Goal: Task Accomplishment & Management: Complete application form

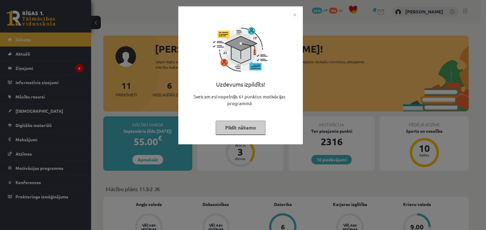
click at [293, 15] on img "Close" at bounding box center [294, 14] width 9 height 9
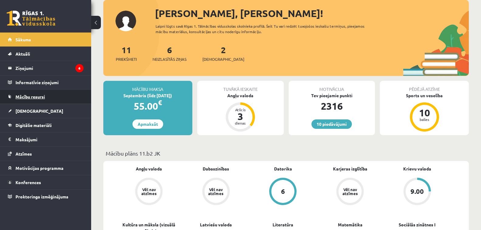
scroll to position [30, 0]
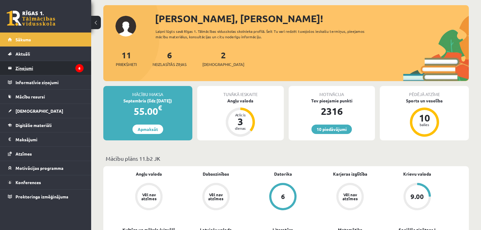
click at [53, 69] on legend "Ziņojumi 6" at bounding box center [49, 68] width 68 height 14
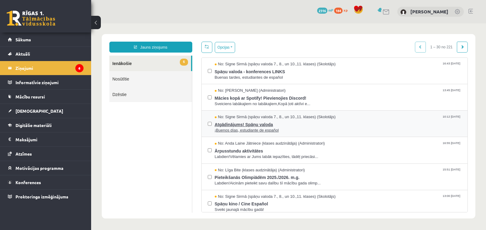
click at [270, 125] on span "Atgādinājums! Spāņu valoda" at bounding box center [338, 124] width 247 height 8
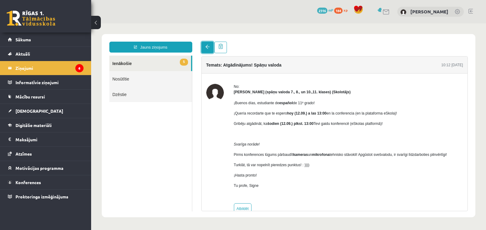
click at [206, 51] on link at bounding box center [207, 48] width 12 height 12
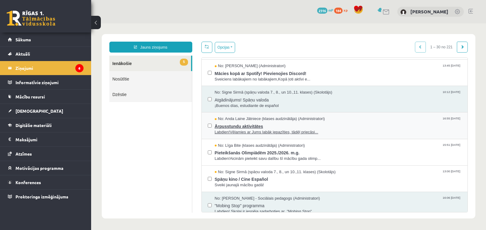
scroll to position [61, 0]
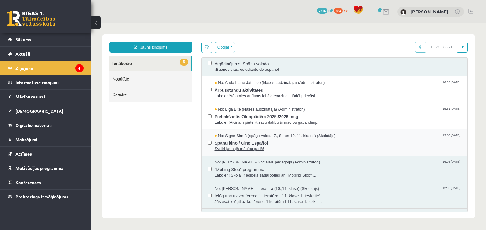
click at [259, 143] on span "Spāņu kino / Cine Español" at bounding box center [338, 143] width 247 height 8
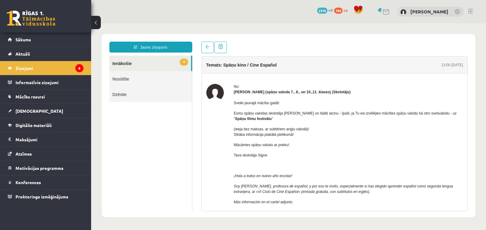
scroll to position [0, 0]
click at [205, 51] on link at bounding box center [207, 48] width 12 height 12
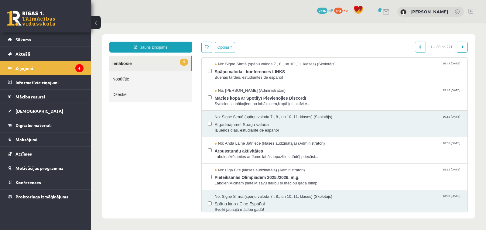
click at [210, 51] on link at bounding box center [206, 47] width 11 height 11
click at [237, 69] on span "Spāņu valoda - konferences LINKS" at bounding box center [338, 71] width 247 height 8
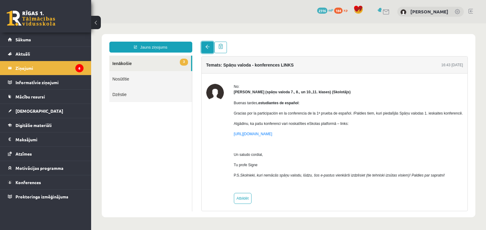
click at [206, 47] on span at bounding box center [207, 47] width 4 height 4
click at [210, 51] on link at bounding box center [207, 48] width 12 height 12
click at [212, 48] on link at bounding box center [207, 48] width 12 height 12
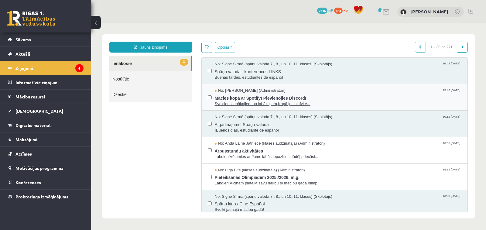
click at [250, 98] on span "Mācies kopā ar Spotify! Pievienojies Discord!" at bounding box center [338, 98] width 247 height 8
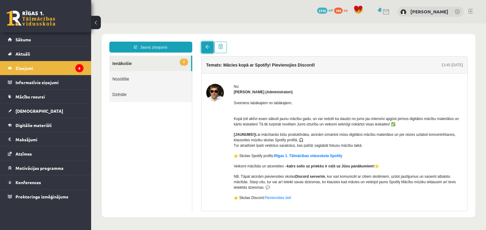
click at [208, 44] on link at bounding box center [207, 48] width 12 height 12
click at [207, 48] on span at bounding box center [207, 47] width 4 height 4
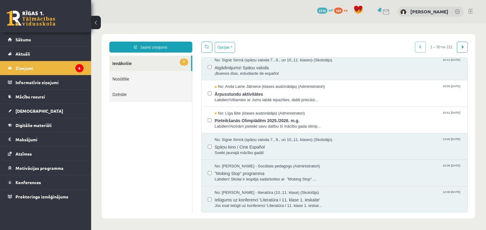
scroll to position [61, 0]
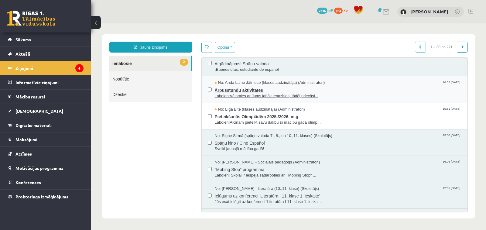
click at [241, 90] on span "Ārpusstundu aktivitātes" at bounding box center [338, 90] width 247 height 8
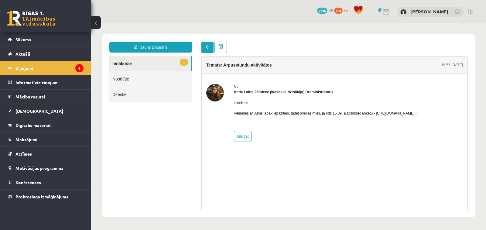
scroll to position [0, 0]
click at [212, 50] on link at bounding box center [207, 48] width 12 height 12
drag, startPoint x: 212, startPoint y: 54, endPoint x: 347, endPoint y: 148, distance: 163.9
click at [347, 148] on div "No: Anda Laine Jātniece (klases audzinātāja) (Administratori) Labdien! Vēlamies…" at bounding box center [335, 113] width 266 height 79
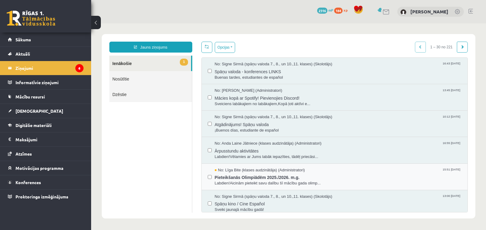
click at [275, 187] on div "No: Līga Bite (klases audzinātāja) (Administratori) 15:51 10/09/2025 Pieteikšan…" at bounding box center [335, 177] width 266 height 26
click at [274, 180] on span "Pieteikšanās Olimpiādēm 2025./2026. m.g." at bounding box center [338, 177] width 247 height 8
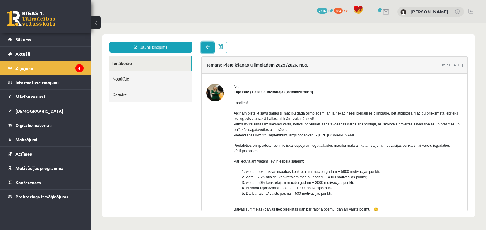
click at [210, 51] on link at bounding box center [207, 48] width 12 height 12
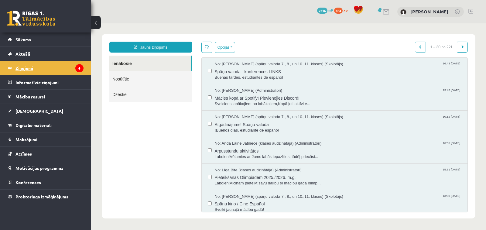
click at [64, 66] on legend "Ziņojumi 6" at bounding box center [49, 68] width 68 height 14
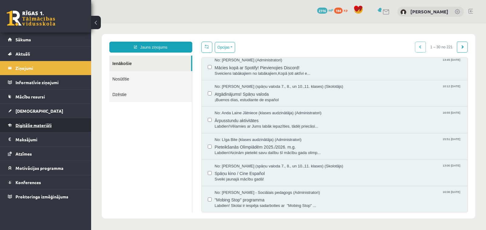
drag, startPoint x: 73, startPoint y: 96, endPoint x: 29, endPoint y: 125, distance: 52.8
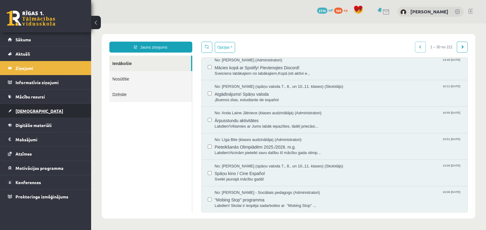
drag, startPoint x: 29, startPoint y: 125, endPoint x: 27, endPoint y: 113, distance: 12.2
click at [27, 113] on span "[DEMOGRAPHIC_DATA]" at bounding box center [39, 110] width 48 height 5
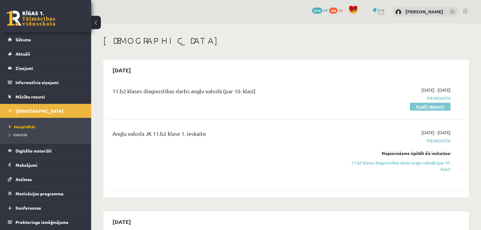
click at [439, 106] on link "Pildīt ieskaiti" at bounding box center [430, 107] width 41 height 8
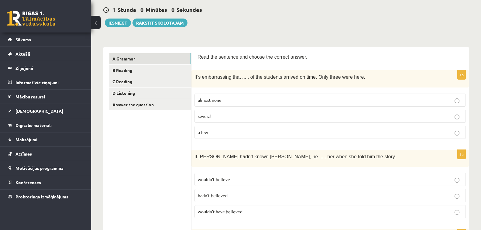
scroll to position [91, 0]
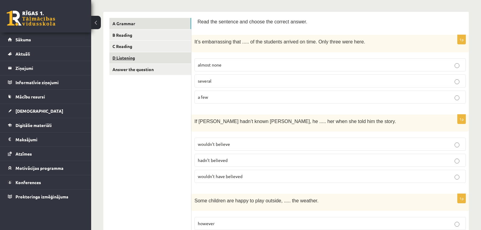
click at [153, 55] on link "D Listening" at bounding box center [150, 57] width 82 height 11
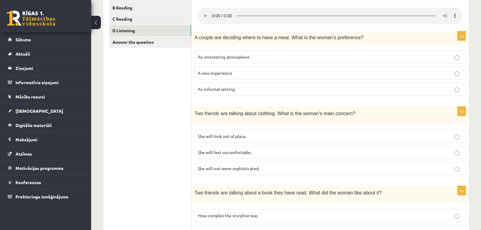
scroll to position [0, 0]
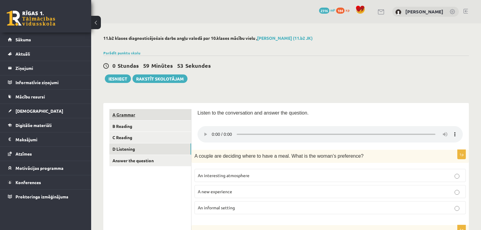
click at [163, 112] on link "A Grammar" at bounding box center [150, 114] width 82 height 11
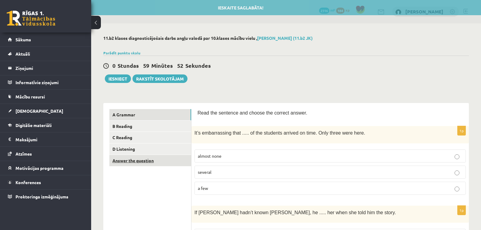
click at [164, 160] on link "Answer the question" at bounding box center [150, 160] width 82 height 11
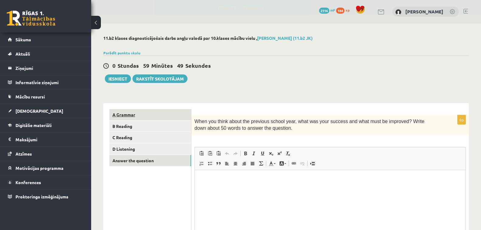
click at [153, 118] on link "A Grammar" at bounding box center [150, 114] width 82 height 11
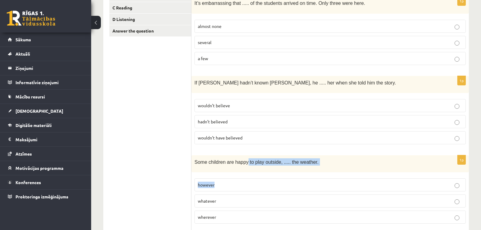
scroll to position [182, 0]
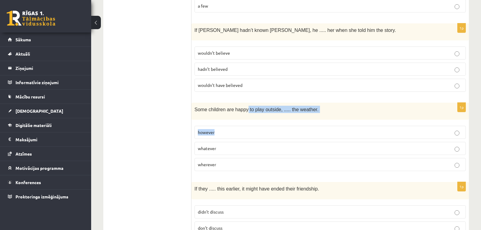
drag, startPoint x: 243, startPoint y: 134, endPoint x: 253, endPoint y: 99, distance: 35.8
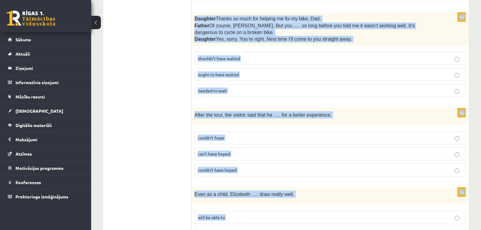
scroll to position [1520, 0]
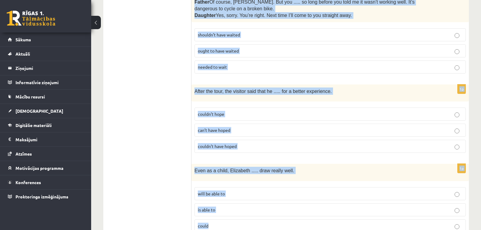
drag, startPoint x: 197, startPoint y: 112, endPoint x: 252, endPoint y: 231, distance: 131.1
copy form "Read the sentence and choose the correct answer. 1p It’s embarrassing that ....…"
click at [289, 131] on div "1p After the tour, the visitor said that he ..... for a better experience. coul…" at bounding box center [329, 120] width 277 height 73
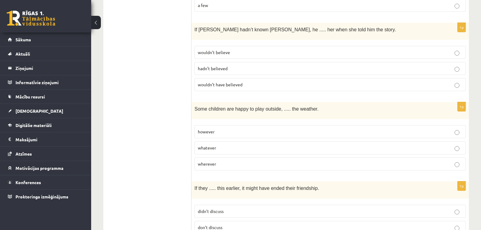
scroll to position [0, 0]
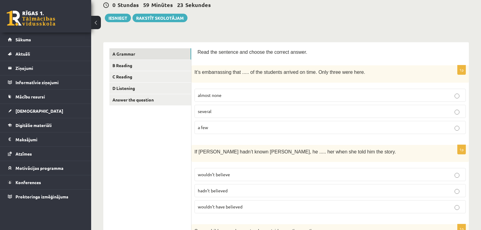
click at [218, 97] on span "almost none" at bounding box center [210, 94] width 24 height 5
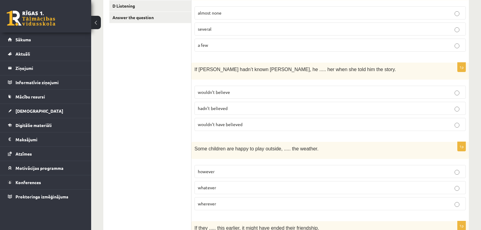
scroll to position [152, 0]
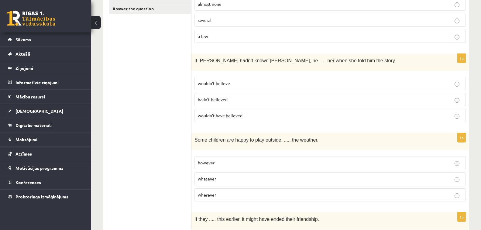
click at [249, 116] on p "wouldn’t have believed" at bounding box center [330, 115] width 265 height 6
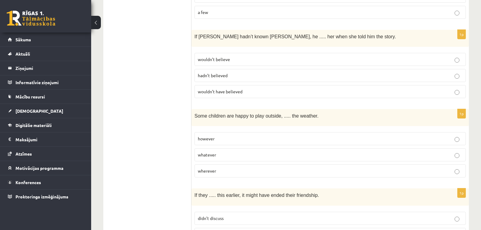
scroll to position [213, 0]
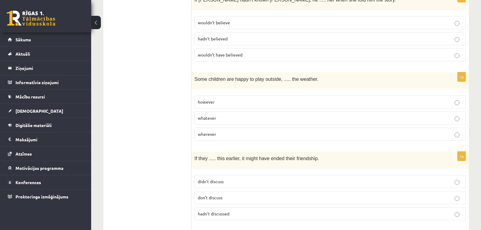
click at [231, 119] on p "whatever" at bounding box center [330, 118] width 265 height 6
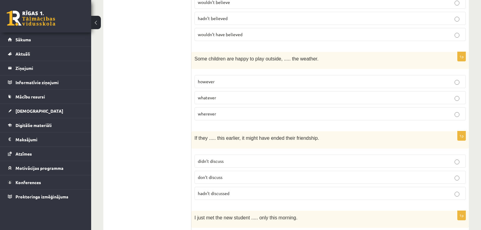
scroll to position [273, 0]
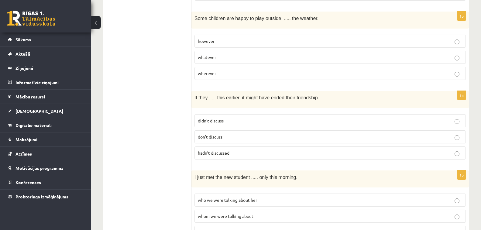
drag, startPoint x: 236, startPoint y: 153, endPoint x: 223, endPoint y: 124, distance: 31.8
click at [236, 153] on p "hadn’t discussed" at bounding box center [330, 153] width 265 height 6
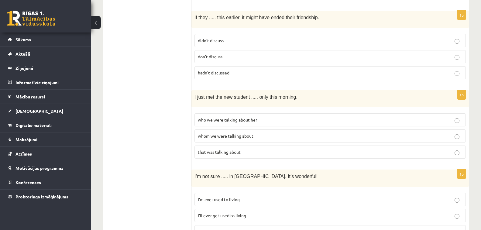
scroll to position [365, 0]
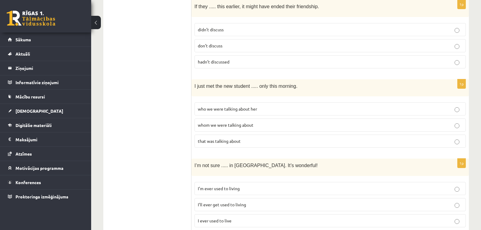
click at [249, 124] on span "whom we were talking about" at bounding box center [226, 124] width 56 height 5
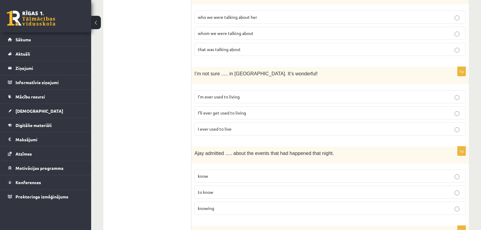
scroll to position [486, 0]
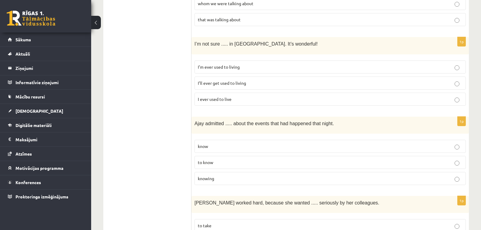
click at [264, 77] on label "I’ll ever get used to living" at bounding box center [329, 83] width 271 height 13
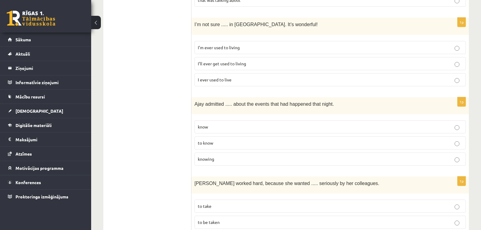
scroll to position [517, 0]
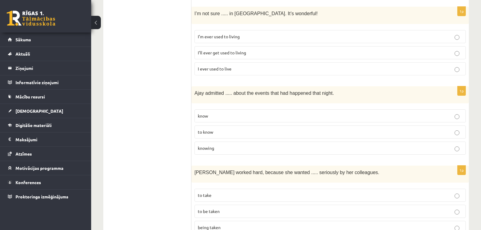
click at [222, 147] on p "knowing" at bounding box center [330, 148] width 265 height 6
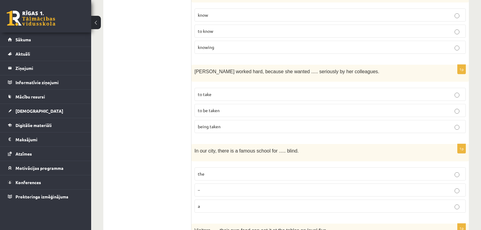
scroll to position [638, 0]
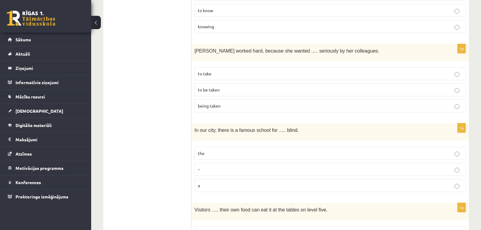
click at [242, 88] on p "to be taken" at bounding box center [330, 90] width 265 height 6
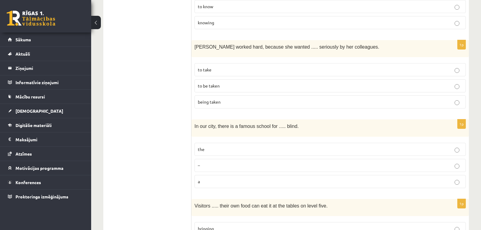
scroll to position [699, 0]
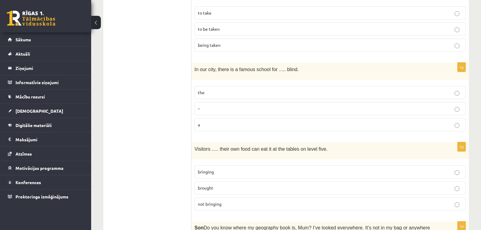
click at [233, 89] on p "the" at bounding box center [330, 92] width 265 height 6
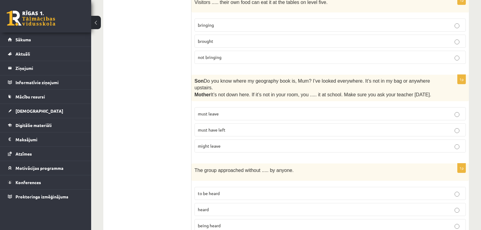
scroll to position [851, 0]
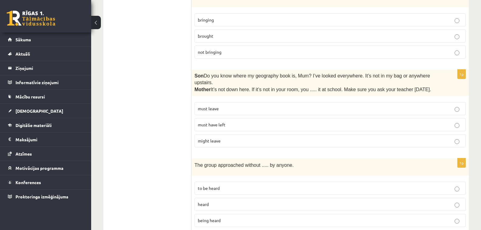
click at [228, 19] on p "bringing" at bounding box center [330, 20] width 265 height 6
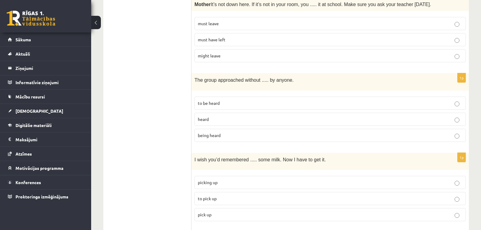
scroll to position [942, 0]
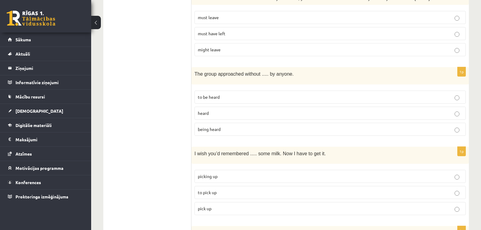
click at [240, 27] on label "must have left" at bounding box center [329, 33] width 271 height 13
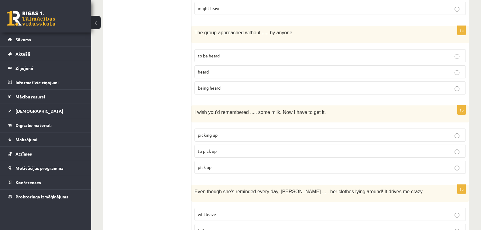
scroll to position [972, 0]
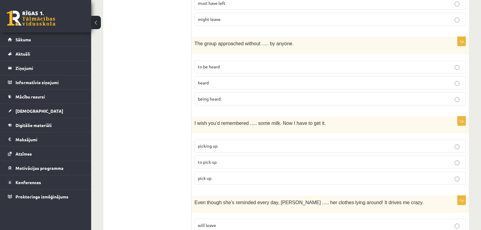
click at [235, 96] on p "being heard" at bounding box center [330, 99] width 265 height 6
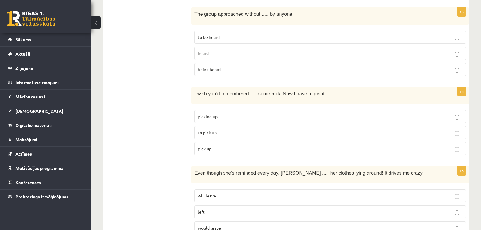
scroll to position [1033, 0]
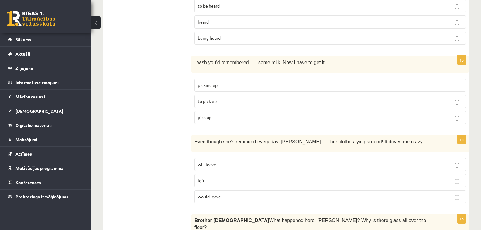
click at [245, 98] on p "to pick up" at bounding box center [330, 101] width 265 height 6
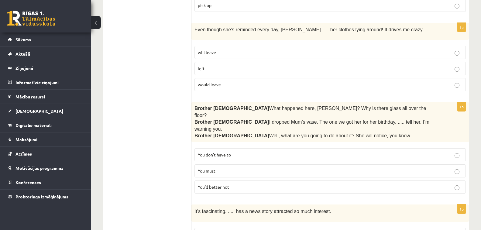
scroll to position [1155, 0]
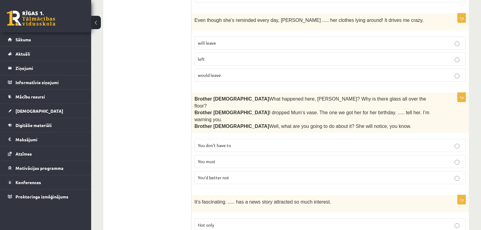
click at [257, 33] on fieldset "will leave left would leave" at bounding box center [329, 58] width 271 height 50
click at [277, 40] on p "will leave" at bounding box center [330, 43] width 265 height 6
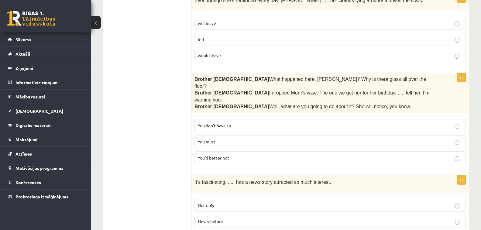
scroll to position [1185, 0]
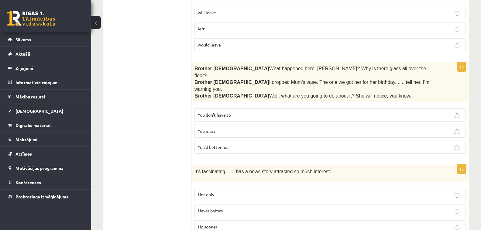
click at [235, 144] on p "You’d better not" at bounding box center [330, 147] width 265 height 6
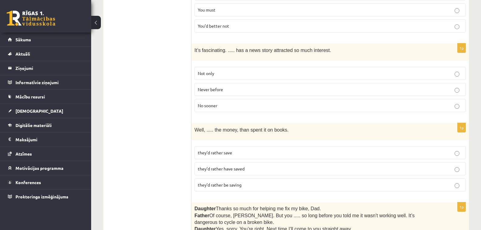
scroll to position [1307, 0]
click at [250, 181] on p "they’d rather be saving" at bounding box center [330, 184] width 265 height 6
click at [225, 86] on p "Never before" at bounding box center [330, 89] width 265 height 6
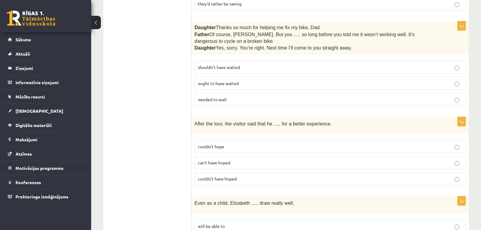
scroll to position [1489, 0]
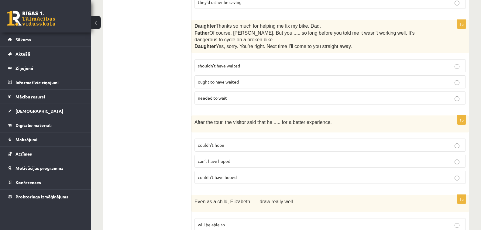
click at [230, 63] on span "shouldn’t have waited" at bounding box center [219, 65] width 42 height 5
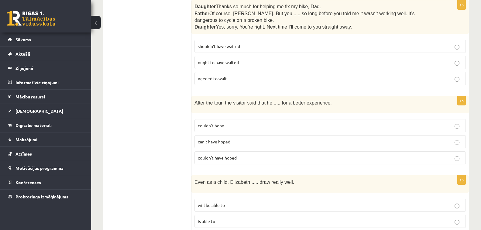
scroll to position [1519, 0]
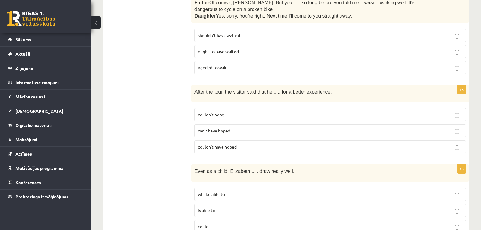
click at [248, 144] on p "couldn’t have hoped" at bounding box center [330, 147] width 265 height 6
click at [222, 219] on label "could" at bounding box center [329, 225] width 271 height 13
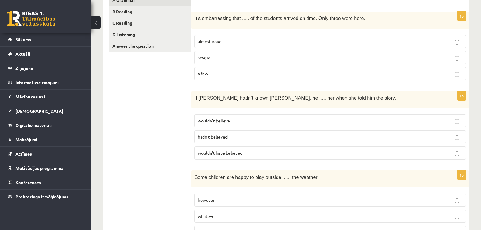
scroll to position [0, 0]
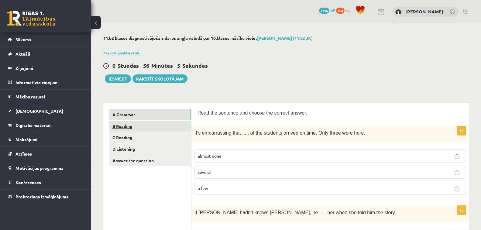
click at [145, 129] on link "B Reading" at bounding box center [150, 126] width 82 height 11
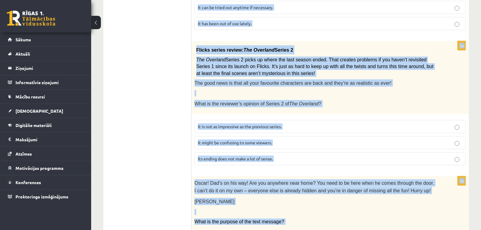
scroll to position [699, 0]
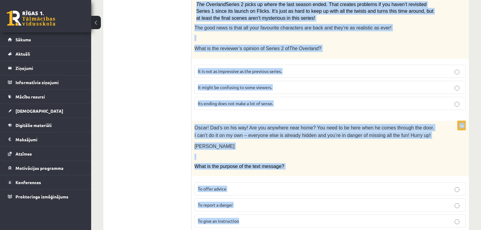
drag, startPoint x: 199, startPoint y: 112, endPoint x: 284, endPoint y: 233, distance: 147.7
copy form "Read the text and choose the correct answer. 1p From: Emily To: Priya Subject: …"
click at [315, 100] on p "Its ending does not make a lot of sense." at bounding box center [330, 103] width 265 height 6
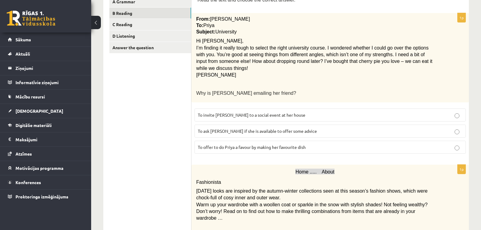
scroll to position [122, 0]
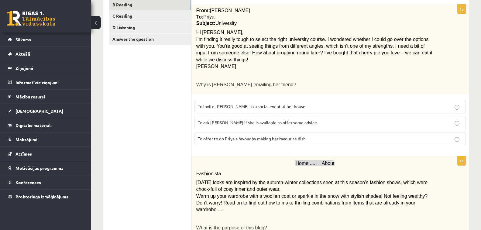
click at [259, 120] on span "To ask Priya if she is available to offer some advice" at bounding box center [257, 122] width 119 height 5
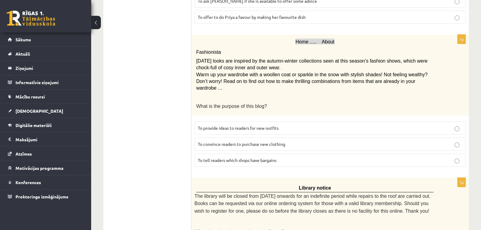
scroll to position [273, 0]
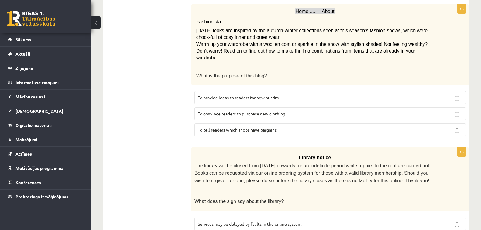
click at [242, 95] on span "To provide ideas to readers for new outfits" at bounding box center [238, 97] width 81 height 5
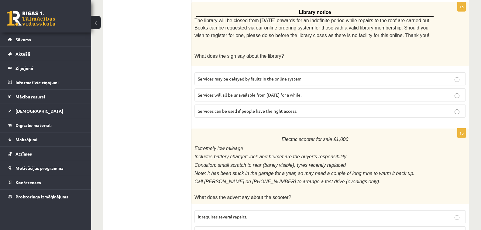
scroll to position [425, 0]
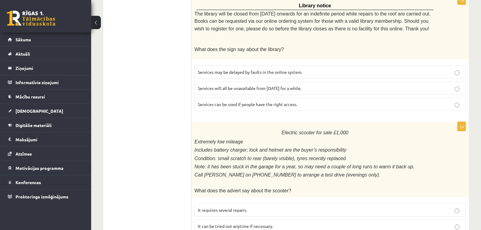
click at [252, 98] on label "Services can be used if people have the right access." at bounding box center [329, 104] width 271 height 13
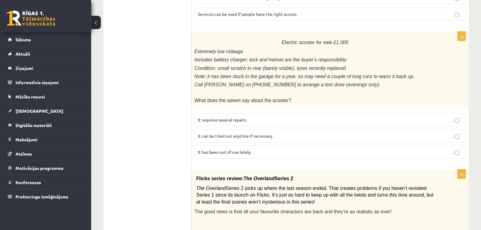
scroll to position [517, 0]
click at [241, 148] on p "It has been out of use lately." at bounding box center [330, 151] width 265 height 6
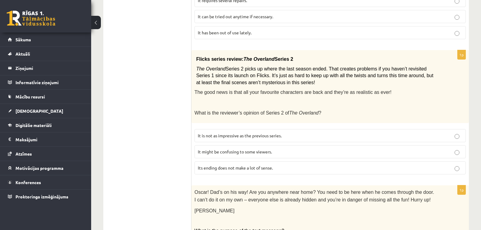
scroll to position [668, 0]
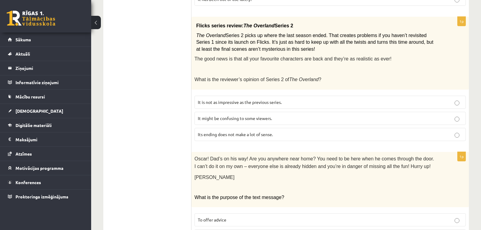
click at [235, 115] on span "It might be confusing to some viewers." at bounding box center [235, 117] width 74 height 5
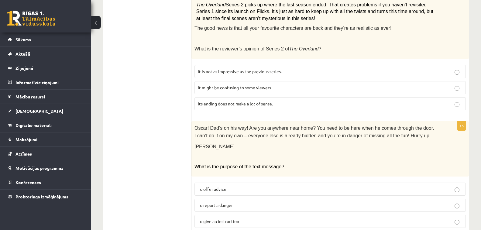
scroll to position [699, 0]
click at [234, 218] on span "To give an instruction" at bounding box center [218, 220] width 41 height 5
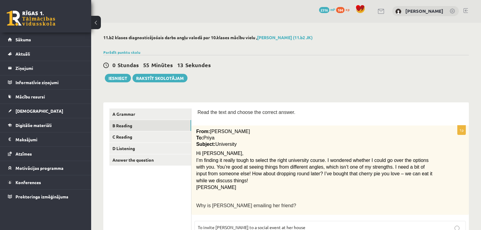
scroll to position [0, 0]
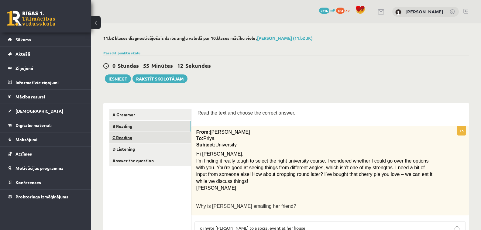
click at [172, 142] on link "C Reading" at bounding box center [150, 137] width 82 height 11
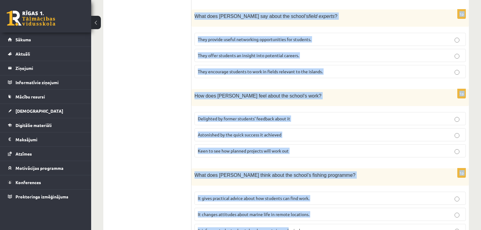
scroll to position [584, 0]
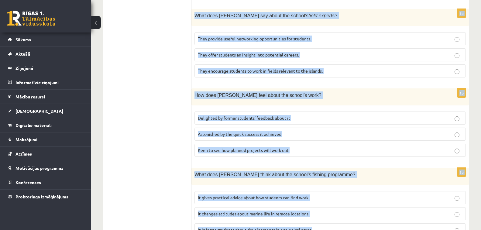
drag, startPoint x: 198, startPoint y: 112, endPoint x: 321, endPoint y: 211, distance: 157.1
copy form "Read the article about an unusual school and choose the correct answer for each…"
click at [316, 168] on div "What does Anna think about the school’s fishing programme?" at bounding box center [329, 176] width 277 height 17
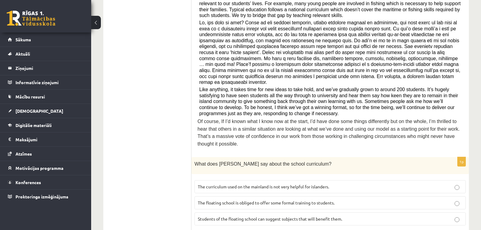
scroll to position [304, 0]
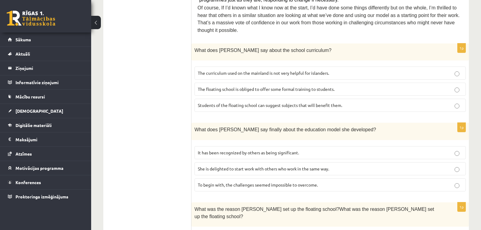
click at [255, 70] on span "The curriculum used on the mainland is not very helpful for islanders." at bounding box center [263, 72] width 131 height 5
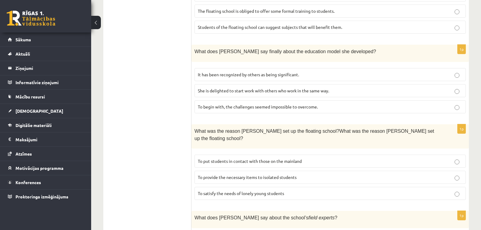
scroll to position [395, 0]
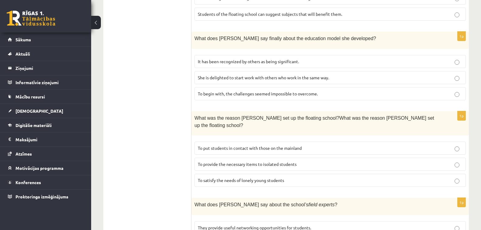
click at [246, 58] on p "It has been recognized by others as being significant." at bounding box center [330, 61] width 265 height 6
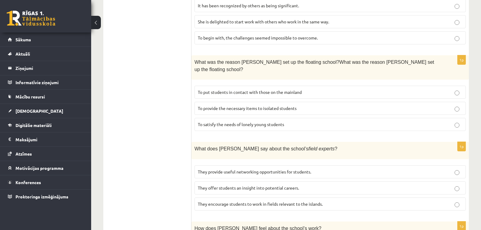
scroll to position [456, 0]
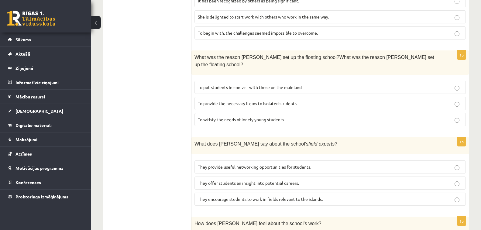
click at [241, 101] on span "To provide the necessary items to isolated students" at bounding box center [247, 103] width 99 height 5
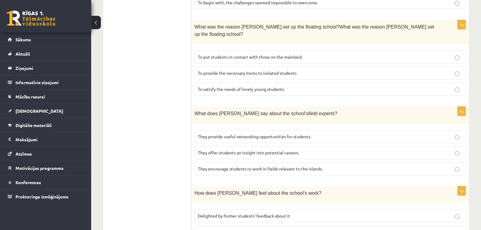
click at [260, 150] on span "They offer students an insight into potential careers." at bounding box center [248, 152] width 101 height 5
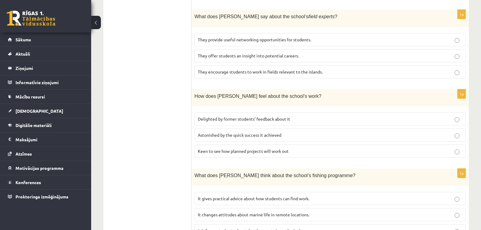
scroll to position [584, 0]
click at [228, 112] on label "Delighted by former students’ feedback about it" at bounding box center [329, 118] width 271 height 13
drag, startPoint x: 221, startPoint y: 199, endPoint x: 225, endPoint y: 194, distance: 6.5
click at [221, 227] on span "It informs students about developments in ecological areas." at bounding box center [255, 229] width 114 height 5
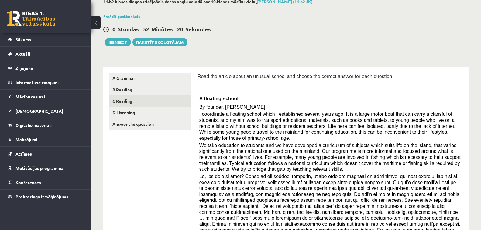
scroll to position [7, 0]
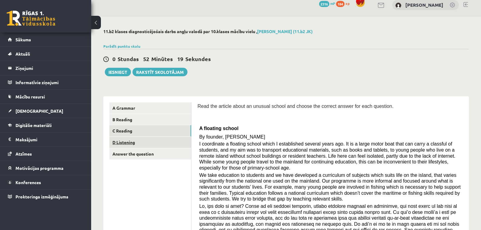
click at [160, 143] on link "D Listening" at bounding box center [150, 142] width 82 height 11
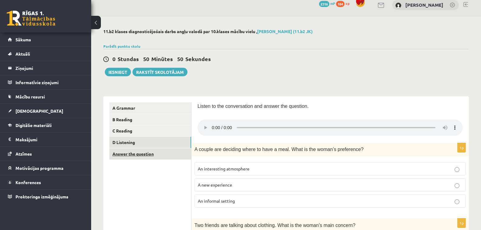
click at [127, 153] on link "Answer the question" at bounding box center [150, 153] width 82 height 11
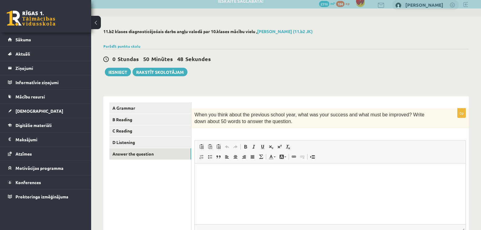
scroll to position [0, 0]
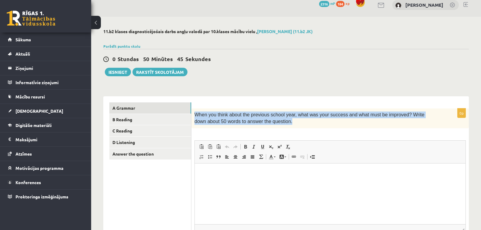
drag, startPoint x: 194, startPoint y: 114, endPoint x: 261, endPoint y: 126, distance: 67.6
click at [261, 126] on div "When you think about the previous school year, what was your success and what m…" at bounding box center [329, 118] width 277 height 20
copy span "When you think about the previous school year, what was your success and what m…"
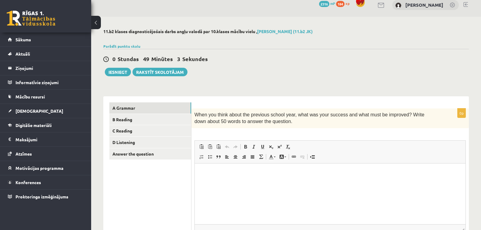
click at [249, 75] on div "0 Stundas 49 Minūtes 3 Sekundes Ieskaite saglabāta! Iesniegt Rakstīt skolotājam" at bounding box center [286, 62] width 366 height 27
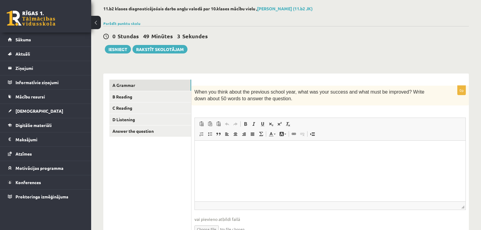
scroll to position [62, 0]
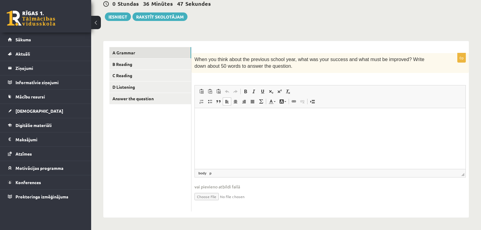
drag, startPoint x: 246, startPoint y: 113, endPoint x: 446, endPoint y: 212, distance: 223.8
click at [246, 113] on html at bounding box center [330, 117] width 271 height 19
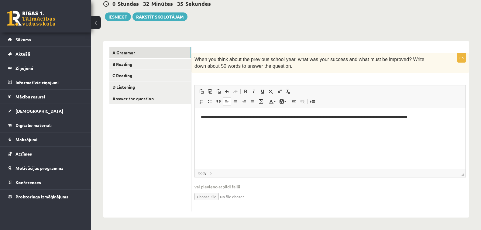
click at [430, 118] on p "**********" at bounding box center [330, 117] width 259 height 6
click at [428, 117] on p "**********" at bounding box center [330, 117] width 259 height 6
click at [449, 117] on p "**********" at bounding box center [330, 117] width 259 height 6
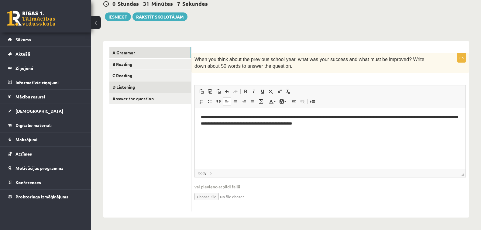
click at [173, 90] on link "D Listening" at bounding box center [150, 86] width 82 height 11
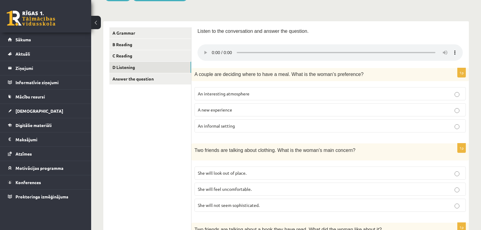
scroll to position [93, 0]
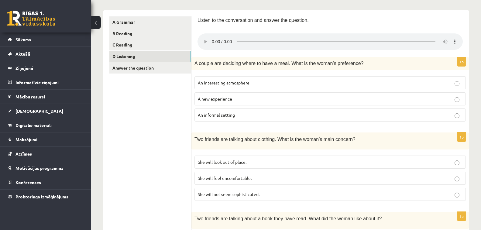
click at [252, 97] on p "A new experience" at bounding box center [330, 99] width 265 height 6
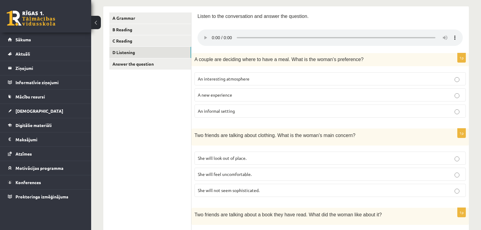
scroll to position [184, 0]
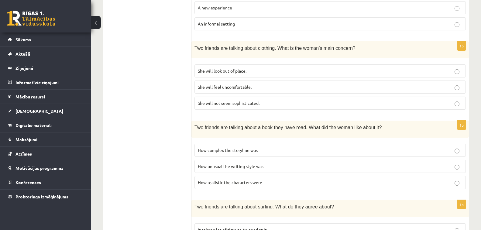
click at [271, 89] on p "She will feel uncomfortable." at bounding box center [330, 87] width 265 height 6
drag, startPoint x: 286, startPoint y: 67, endPoint x: 258, endPoint y: 67, distance: 28.3
click at [258, 67] on label "She will look out of place." at bounding box center [329, 70] width 271 height 13
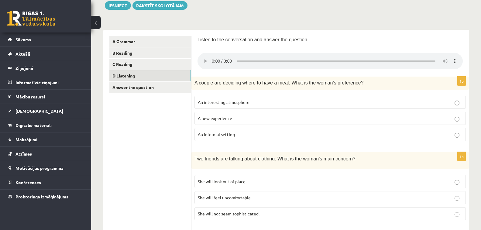
scroll to position [62, 0]
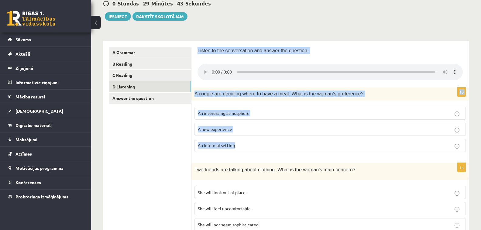
drag, startPoint x: 198, startPoint y: 47, endPoint x: 279, endPoint y: 145, distance: 127.6
click at [356, 124] on label "A new experience" at bounding box center [329, 129] width 271 height 13
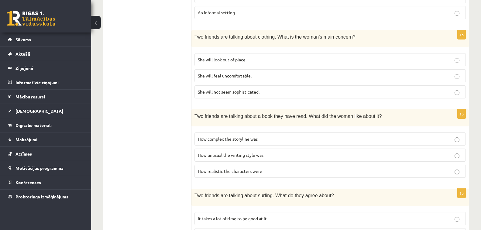
scroll to position [214, 0]
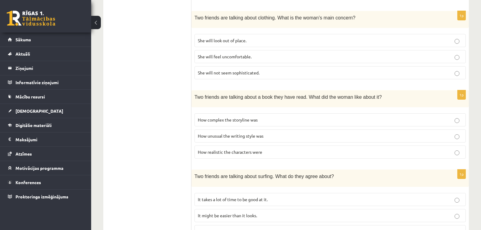
click at [280, 127] on fieldset "How complex the storyline was How unusual the writing style was How realistic t…" at bounding box center [329, 135] width 271 height 50
click at [294, 131] on label "How unusual the writing style was" at bounding box center [329, 135] width 271 height 13
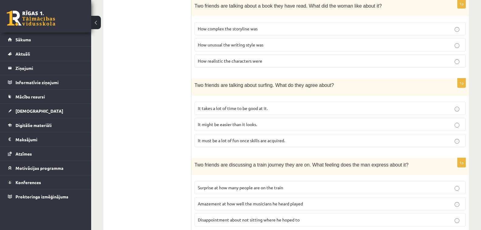
click at [270, 134] on label "It must be a lot of fun once skills are acquired." at bounding box center [329, 140] width 271 height 13
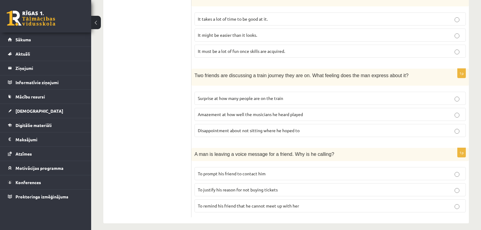
scroll to position [397, 0]
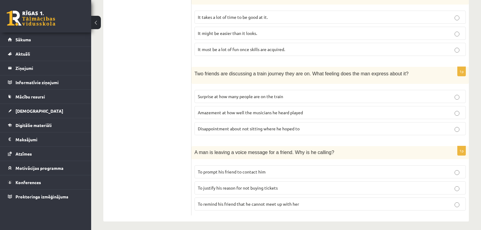
click at [286, 127] on span "Disappointment about not sitting where he hoped to" at bounding box center [249, 128] width 102 height 5
click at [294, 112] on span "Amazement at how well the musicians he heard played" at bounding box center [250, 112] width 105 height 5
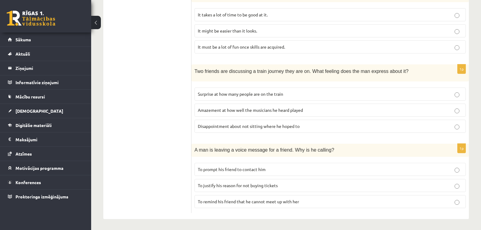
scroll to position [400, 0]
click at [294, 167] on p "To prompt his friend to contact him" at bounding box center [330, 169] width 265 height 6
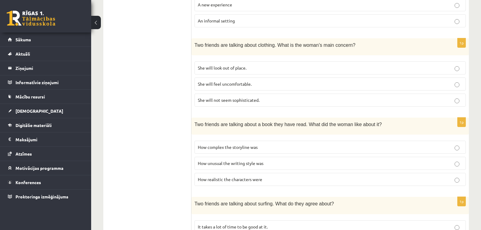
scroll to position [0, 0]
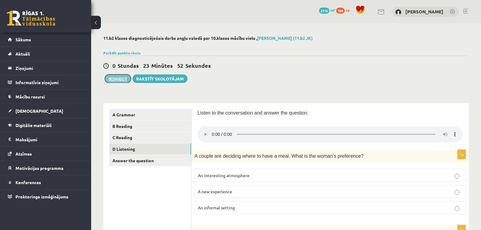
click at [126, 78] on button "Iesniegt" at bounding box center [118, 78] width 26 height 9
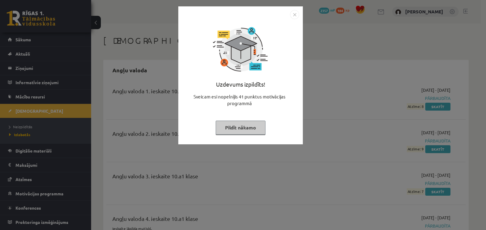
click at [242, 125] on button "Pildīt nākamo" at bounding box center [241, 128] width 50 height 14
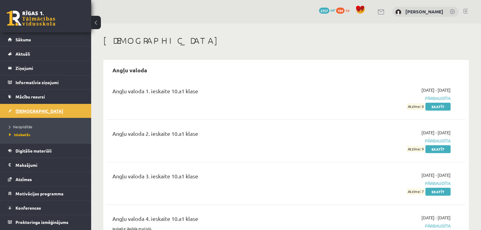
click at [39, 109] on link "[DEMOGRAPHIC_DATA]" at bounding box center [46, 111] width 76 height 14
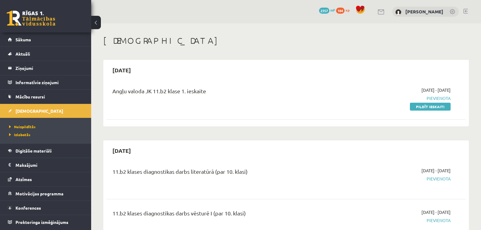
scroll to position [30, 0]
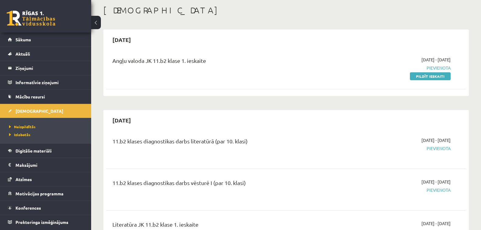
drag, startPoint x: 175, startPoint y: 120, endPoint x: 173, endPoint y: 105, distance: 15.6
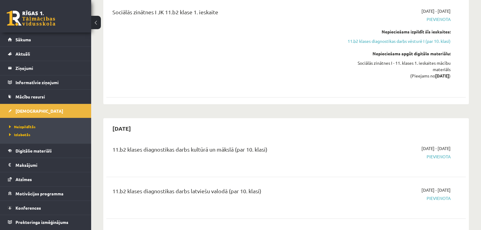
scroll to position [334, 0]
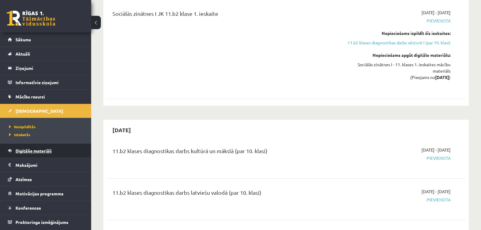
click at [32, 153] on span "Digitālie materiāli" at bounding box center [33, 150] width 36 height 5
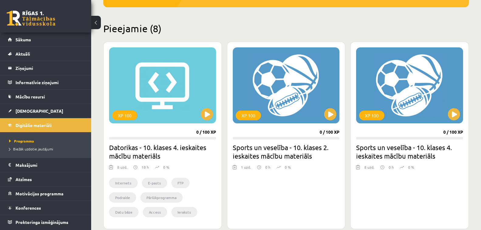
scroll to position [142, 0]
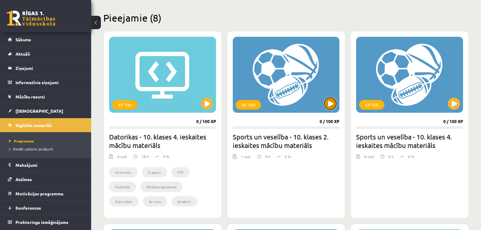
click at [332, 104] on button at bounding box center [330, 104] width 12 height 12
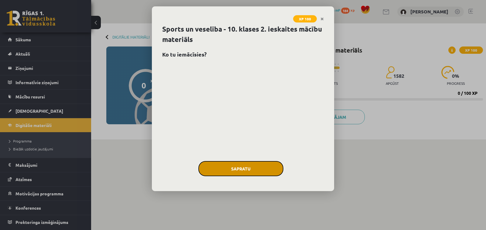
click at [257, 164] on button "Sapratu" at bounding box center [240, 168] width 85 height 15
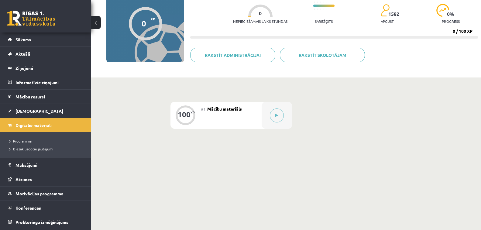
scroll to position [67, 0]
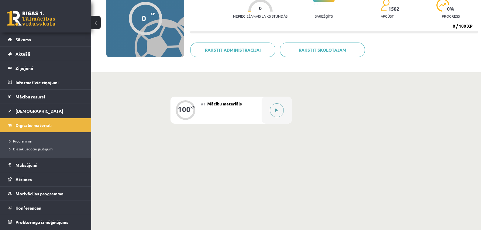
click at [279, 114] on button at bounding box center [277, 110] width 14 height 14
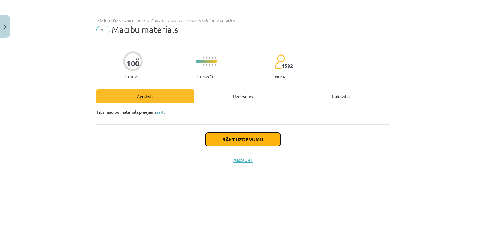
click at [237, 143] on button "Sākt uzdevumu" at bounding box center [242, 139] width 75 height 13
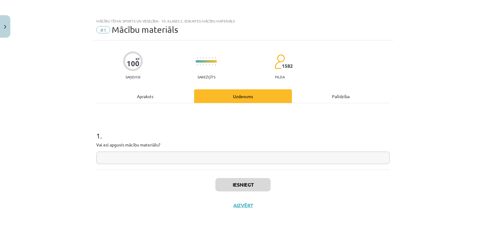
click at [213, 163] on input "text" at bounding box center [243, 158] width 294 height 12
type input "*"
click at [237, 189] on button "Iesniegt" at bounding box center [242, 184] width 55 height 13
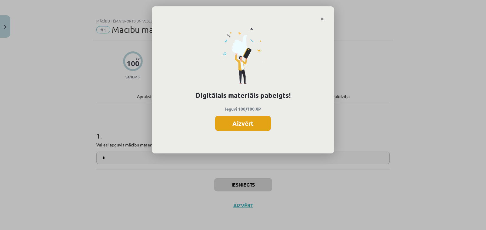
click at [262, 118] on button "Aizvērt" at bounding box center [243, 123] width 56 height 15
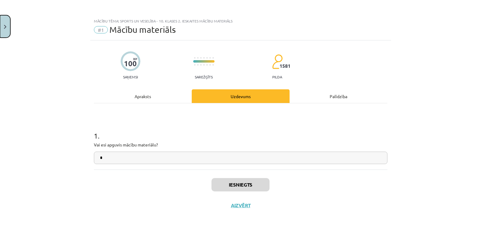
click at [8, 26] on button "Close" at bounding box center [5, 26] width 10 height 22
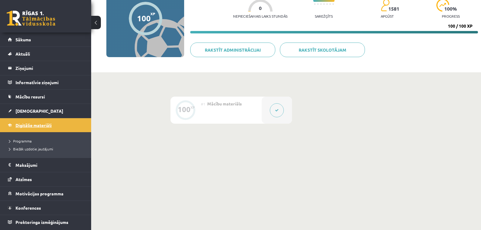
click at [40, 121] on link "Digitālie materiāli" at bounding box center [46, 125] width 76 height 14
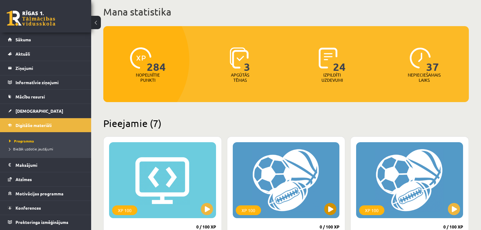
scroll to position [152, 0]
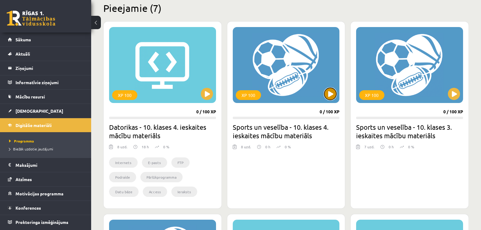
click at [331, 98] on button at bounding box center [330, 94] width 12 height 12
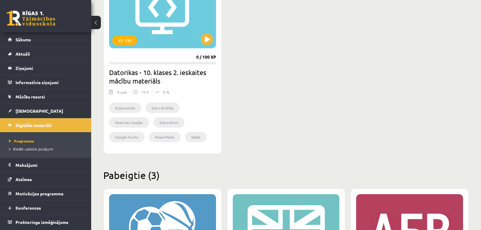
scroll to position [476, 0]
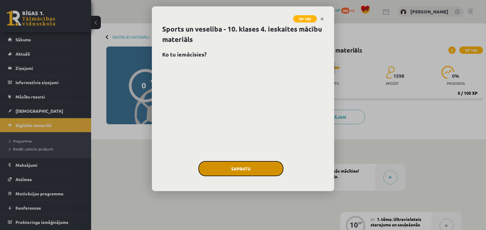
click at [244, 162] on button "Sapratu" at bounding box center [240, 168] width 85 height 15
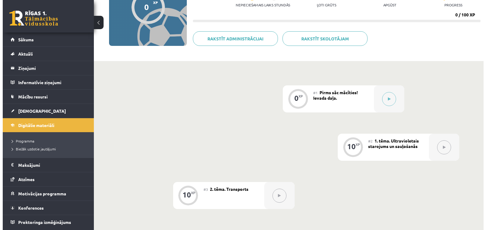
scroll to position [91, 0]
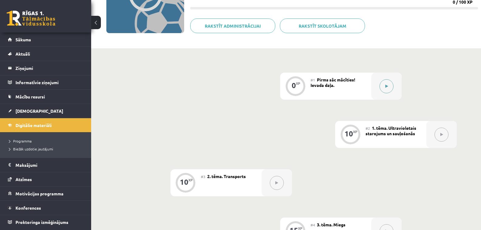
click at [386, 82] on button at bounding box center [387, 86] width 14 height 14
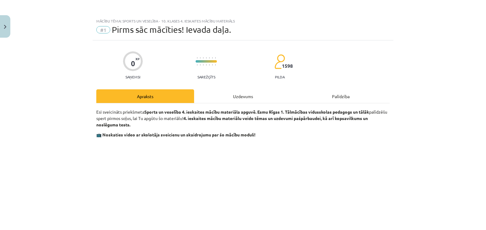
click at [253, 98] on div "Uzdevums" at bounding box center [243, 96] width 98 height 14
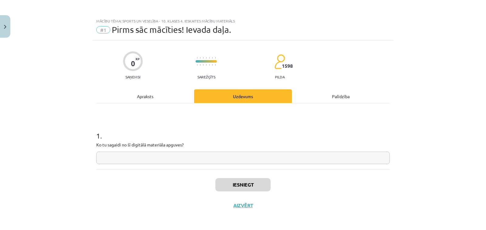
scroll to position [1, 0]
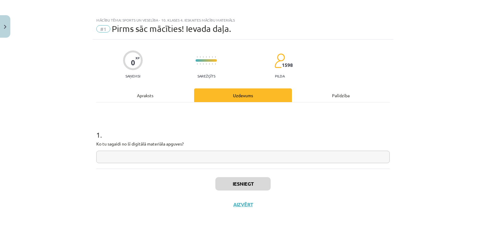
click at [235, 152] on input "text" at bounding box center [243, 157] width 294 height 12
type input "*"
click at [248, 183] on button "Iesniegt" at bounding box center [242, 183] width 55 height 13
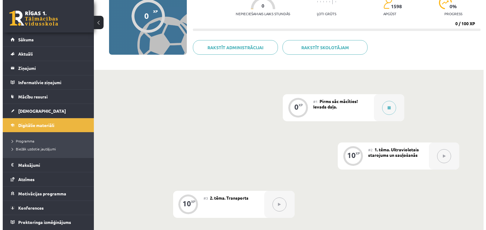
scroll to position [152, 0]
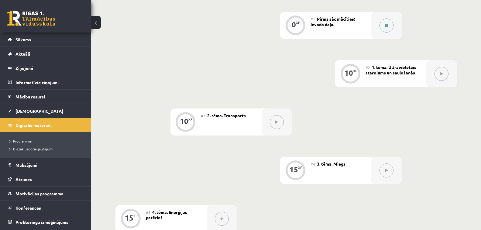
click at [389, 25] on button at bounding box center [387, 26] width 14 height 14
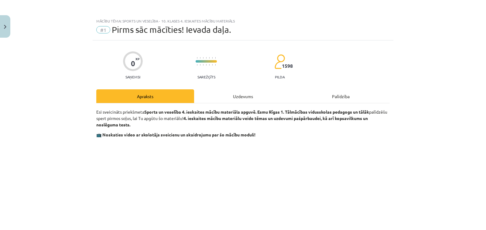
click at [248, 93] on div "Uzdevums" at bounding box center [243, 96] width 98 height 14
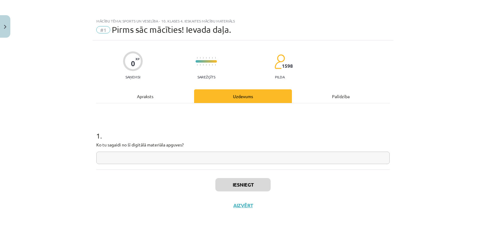
scroll to position [1, 0]
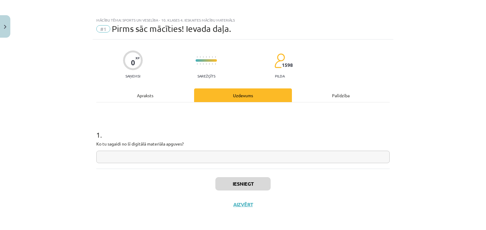
click at [195, 160] on input "text" at bounding box center [243, 157] width 294 height 12
type input "*"
click at [254, 187] on button "Iesniegt" at bounding box center [242, 183] width 55 height 13
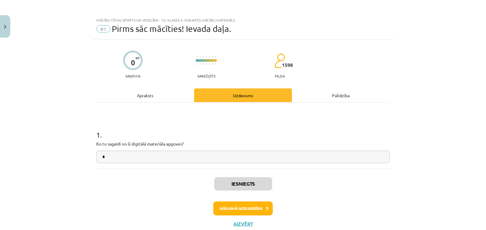
scroll to position [0, 0]
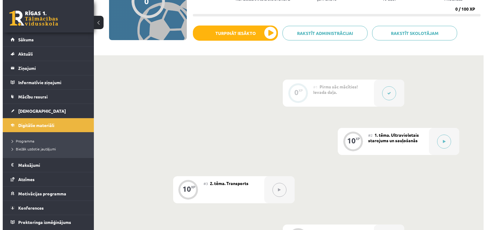
scroll to position [91, 0]
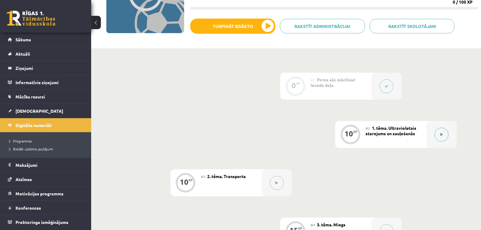
click at [451, 139] on div at bounding box center [441, 134] width 30 height 27
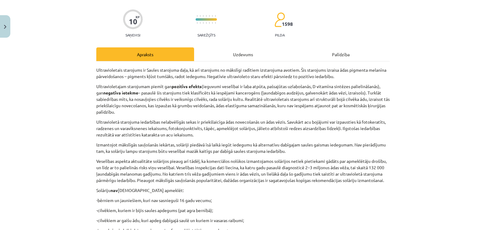
scroll to position [0, 0]
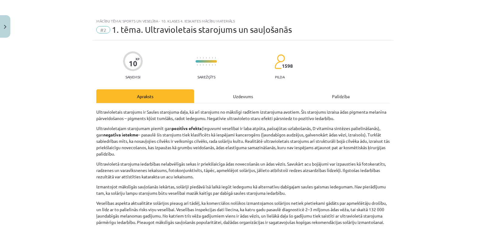
click at [228, 102] on div "Uzdevums" at bounding box center [243, 96] width 98 height 14
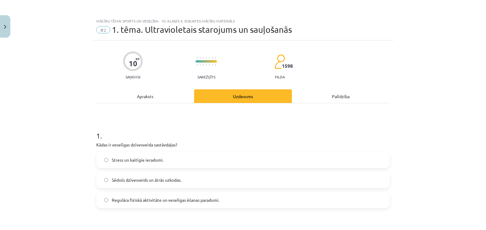
drag, startPoint x: 91, startPoint y: 135, endPoint x: 78, endPoint y: 134, distance: 13.1
click at [78, 133] on div "Mācību tēma: Sports un veselība - 10. klases 4. ieskaites mācību materiāls #2 1…" at bounding box center [243, 115] width 486 height 230
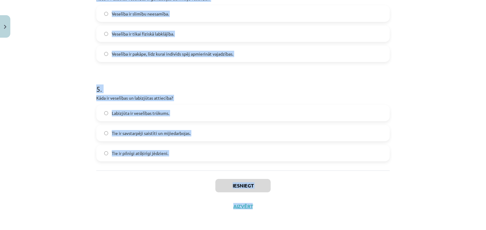
scroll to position [446, 0]
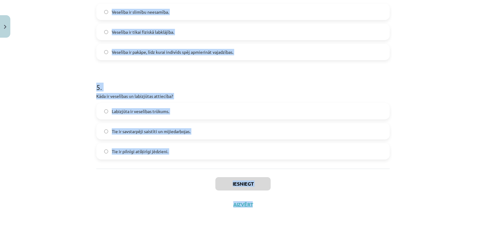
drag, startPoint x: 91, startPoint y: 134, endPoint x: 264, endPoint y: 222, distance: 194.6
click at [267, 226] on div "Mācību tēma: Sports un veselība - 10. klases 4. ieskaites mācību materiāls #2 1…" at bounding box center [243, 115] width 486 height 230
drag, startPoint x: 185, startPoint y: 165, endPoint x: 180, endPoint y: 163, distance: 5.2
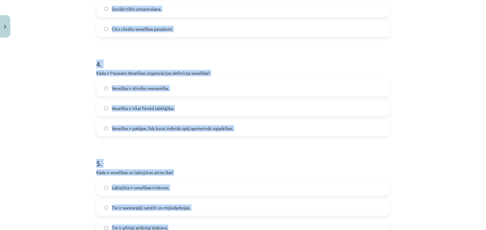
scroll to position [0, 0]
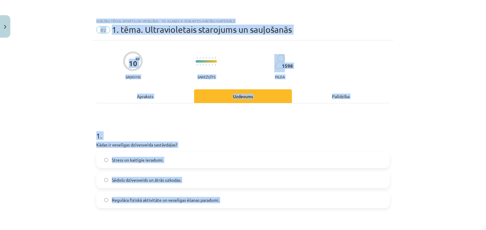
drag, startPoint x: 163, startPoint y: 148, endPoint x: 94, endPoint y: -29, distance: 190.2
click at [94, 0] on html "0 Dāvanas 2357 mP 284 xp [PERSON_NAME] Sākums Aktuāli Kā mācīties eSKOLĀ Kontak…" at bounding box center [243, 24] width 486 height 230
click at [74, 31] on div "Mācību tēma: Sports un veselība - 10. klases 4. ieskaites mācību materiāls #2 1…" at bounding box center [243, 115] width 486 height 230
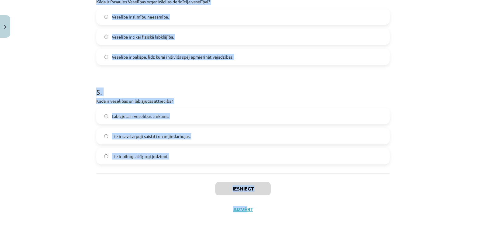
scroll to position [446, 0]
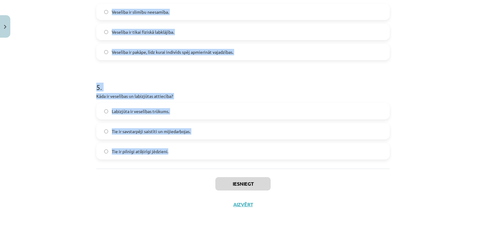
drag, startPoint x: 90, startPoint y: 44, endPoint x: 215, endPoint y: 153, distance: 165.2
click at [215, 153] on div "Mācību tēma: Sports un veselība - 10. klases 4. ieskaites mācību materiāls #2 1…" at bounding box center [243, 115] width 486 height 230
copy form "1 . Kādas ir veselīgas dzīvesveida sastāvdaļas? Stress un kaitīgie ieradumi. Sē…"
click at [198, 92] on div "5 . Kāda ir veselības un labizjūtas attiecība? Labizjūta ir veselības trūkums. …" at bounding box center [243, 115] width 294 height 87
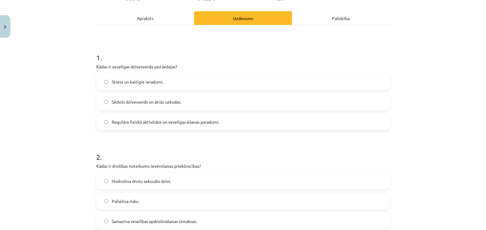
scroll to position [51, 0]
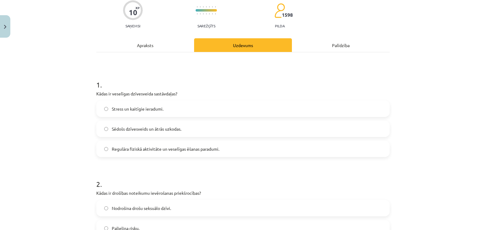
click at [177, 149] on span "Regulāra fiziskā aktivitāte un veselīgas ēšanas paradumi." at bounding box center [166, 149] width 108 height 6
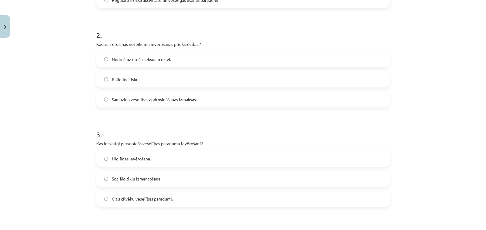
scroll to position [203, 0]
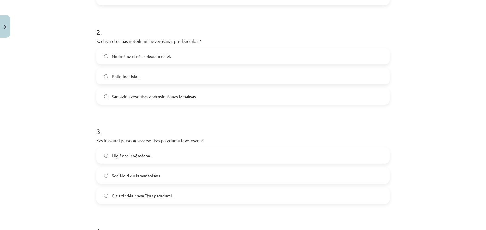
click at [187, 57] on label "Nodrošina drošu seksuālo dzīvi." at bounding box center [243, 56] width 292 height 15
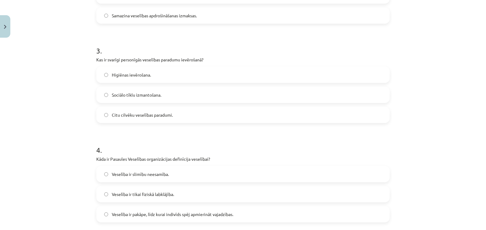
scroll to position [325, 0]
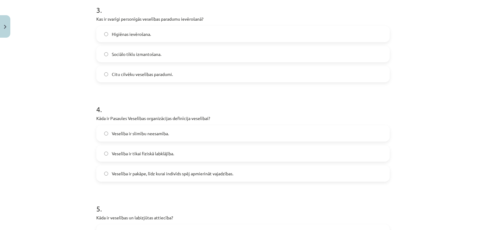
drag, startPoint x: 147, startPoint y: 31, endPoint x: 158, endPoint y: 23, distance: 13.3
click at [148, 31] on span "Higiēnas ievērošana." at bounding box center [131, 34] width 39 height 6
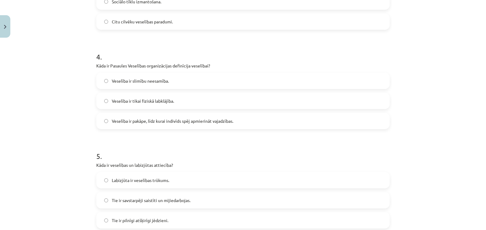
scroll to position [385, 0]
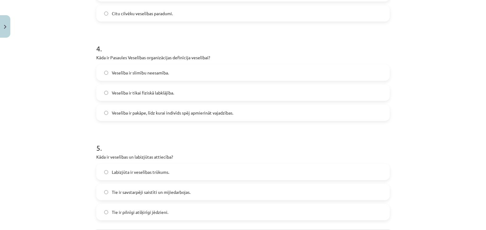
click at [188, 112] on span "Veselība ir pakāpe, līdz kurai indivīds spēj apmierināt vajadzības." at bounding box center [173, 113] width 122 height 6
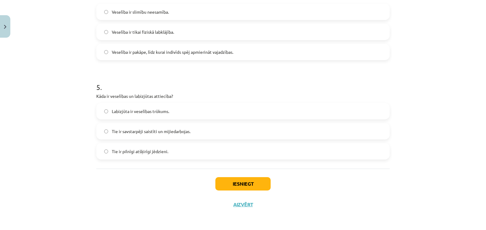
drag, startPoint x: 165, startPoint y: 128, endPoint x: 167, endPoint y: 131, distance: 3.7
click at [165, 128] on span "Tie ir savstarpēji saistīti un mijiedarbojas." at bounding box center [151, 131] width 79 height 6
click at [139, 132] on span "Tie ir savstarpēji saistīti un mijiedarbojas." at bounding box center [151, 131] width 79 height 6
click at [229, 186] on button "Iesniegt" at bounding box center [242, 183] width 55 height 13
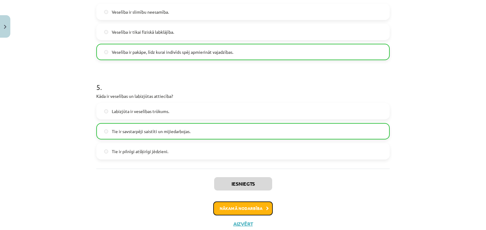
click at [260, 208] on button "Nākamā nodarbība" at bounding box center [243, 208] width 60 height 14
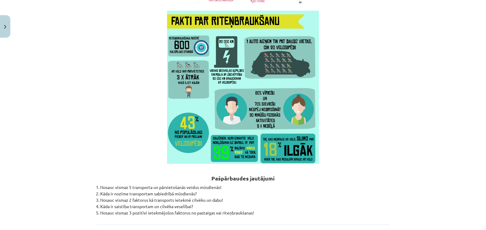
scroll to position [1770, 0]
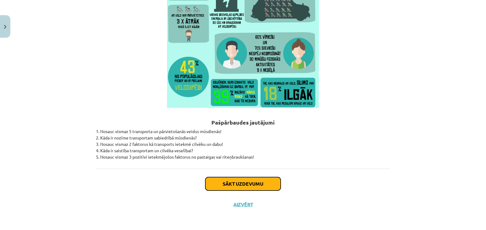
click at [270, 182] on button "Sākt uzdevumu" at bounding box center [242, 183] width 75 height 13
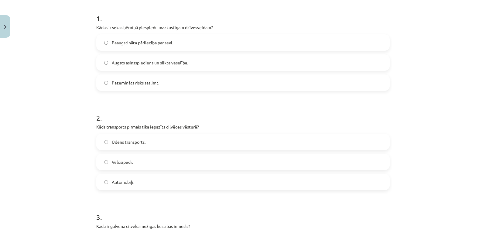
scroll to position [106, 0]
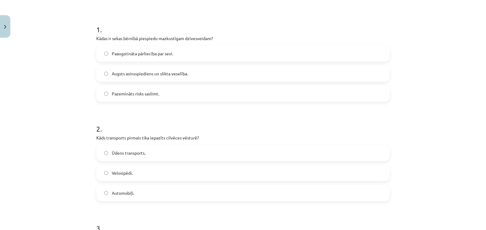
drag, startPoint x: 93, startPoint y: 29, endPoint x: 74, endPoint y: 28, distance: 18.6
click at [74, 28] on div "Mācību tēma: Sports un veselība - 10. klases 4. ieskaites mācību materiāls #3 2…" at bounding box center [243, 115] width 486 height 230
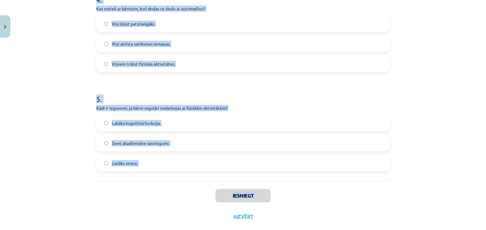
scroll to position [446, 0]
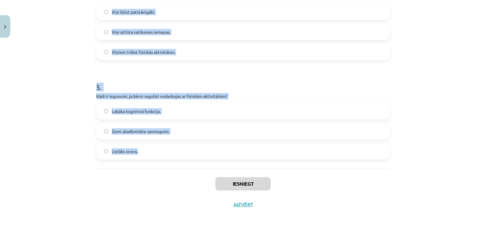
drag, startPoint x: 92, startPoint y: 22, endPoint x: 188, endPoint y: 150, distance: 160.2
copy form "1 . Kādas ir sekas bērnībā piespiedu mazkustīgam dzīvesveidam? Paaugstināta pār…"
click at [198, 73] on h1 "5 ." at bounding box center [243, 81] width 294 height 19
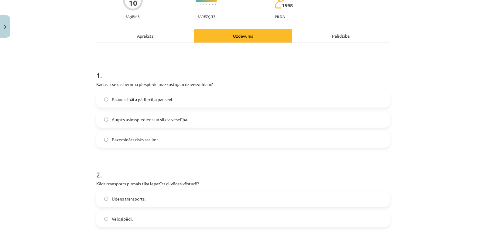
scroll to position [61, 0]
click at [175, 113] on label "Augsts asinsspiediens un slikta veselība." at bounding box center [243, 119] width 292 height 15
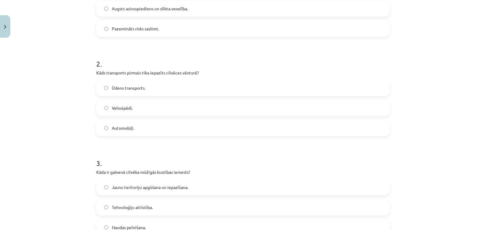
scroll to position [182, 0]
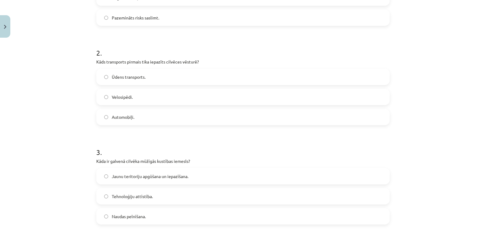
click at [149, 74] on label "Ūdens transports." at bounding box center [243, 76] width 292 height 15
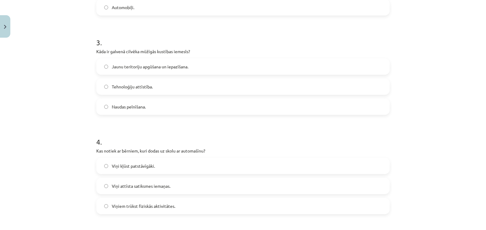
scroll to position [273, 0]
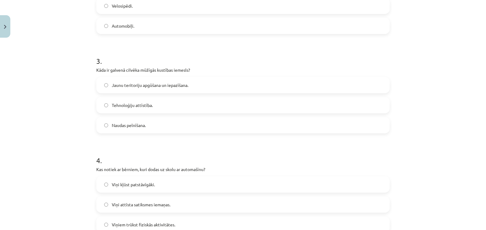
click at [175, 83] on span "Jaunu teritoriju apgūšana un iepazīšana." at bounding box center [150, 85] width 77 height 6
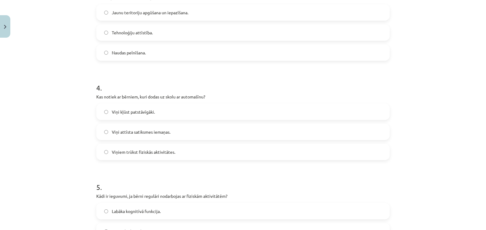
scroll to position [365, 0]
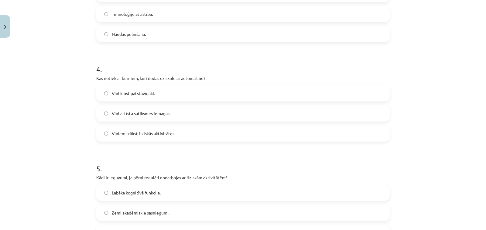
click at [159, 131] on span "Viņiem trūkst fiziskās aktivitātes." at bounding box center [144, 133] width 64 height 6
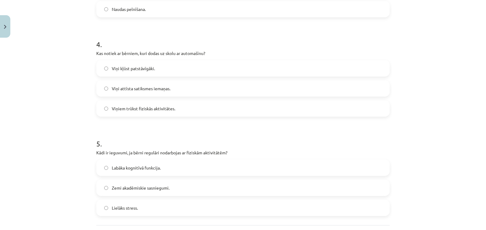
scroll to position [446, 0]
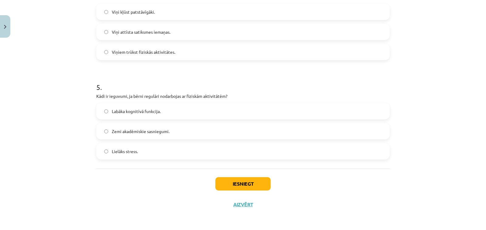
click at [168, 112] on label "Labāka kognitīvā funkcija." at bounding box center [243, 111] width 292 height 15
click at [242, 180] on button "Iesniegt" at bounding box center [242, 183] width 55 height 13
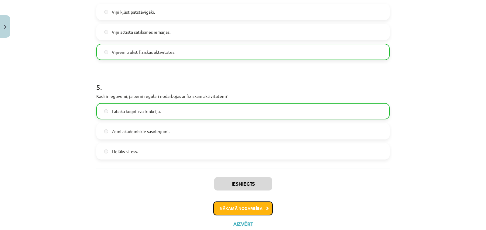
click at [241, 203] on button "Nākamā nodarbība" at bounding box center [243, 208] width 60 height 14
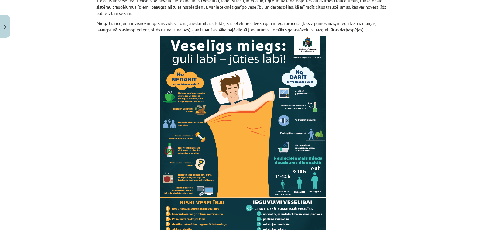
scroll to position [581, 0]
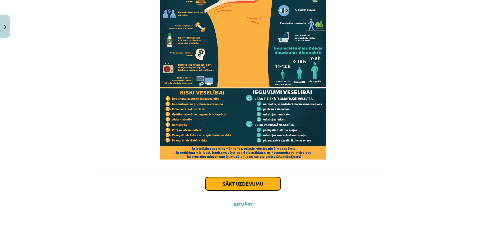
click at [251, 181] on button "Sākt uzdevumu" at bounding box center [242, 183] width 75 height 13
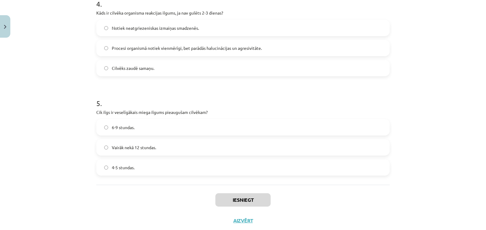
scroll to position [446, 0]
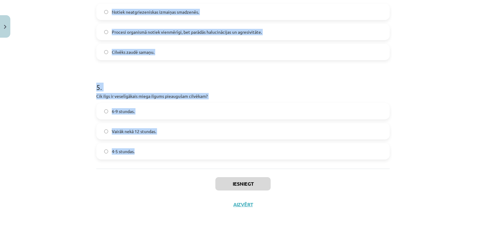
drag, startPoint x: 94, startPoint y: 117, endPoint x: 198, endPoint y: 159, distance: 112.3
copy form "1 . Kāda ir sapņu funkcija miega laikā? Sapņi notiek tikai dziļajā miega fāzē. …"
click at [283, 84] on h1 "5 ." at bounding box center [243, 81] width 294 height 19
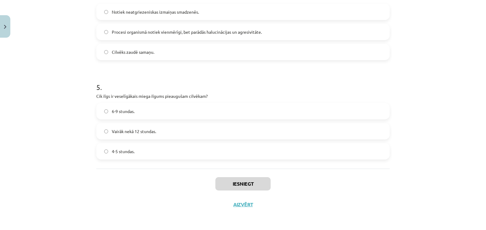
click at [177, 109] on label "6-9 stundas." at bounding box center [243, 111] width 292 height 15
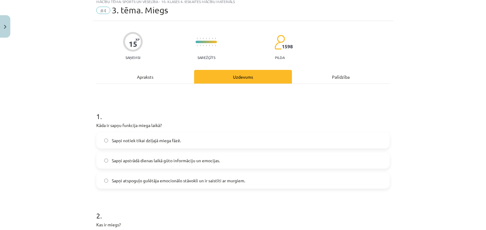
scroll to position [30, 0]
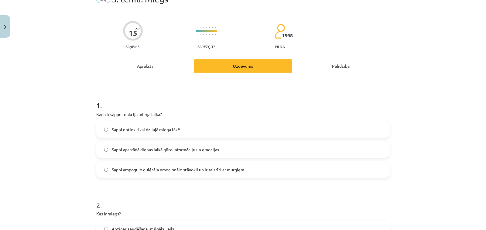
click at [234, 151] on label "Sapņi apstrādā dienas laikā gūto informāciju un emocijas." at bounding box center [243, 149] width 292 height 15
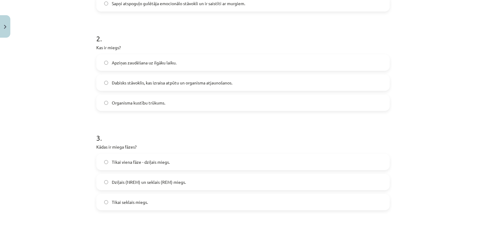
scroll to position [213, 0]
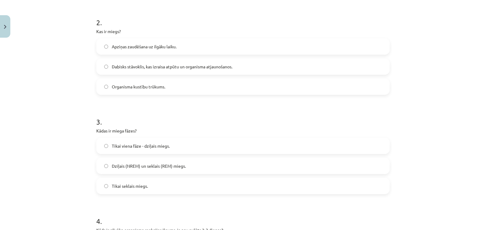
click at [169, 61] on label "Dabisks stāvoklis, kas izraisa atpūtu un organisma atjaunošanos." at bounding box center [243, 66] width 292 height 15
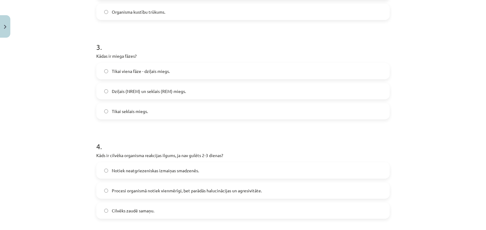
scroll to position [304, 0]
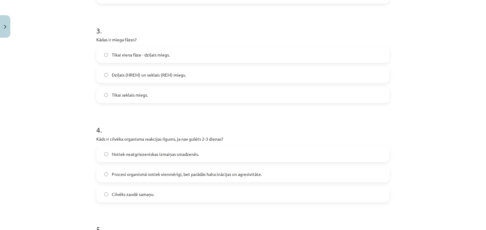
click at [152, 70] on label "Dziļais (NREM) un seklais (REM) miegs." at bounding box center [243, 74] width 292 height 15
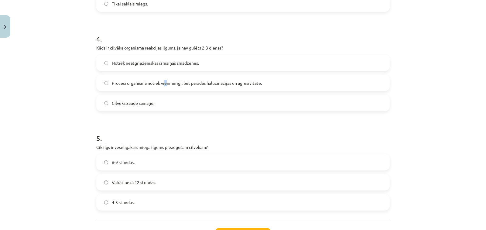
click at [163, 86] on span "Procesi organismā notiek vienmērīgi, bet parādās halucinācijas un agresivitāte." at bounding box center [187, 83] width 150 height 6
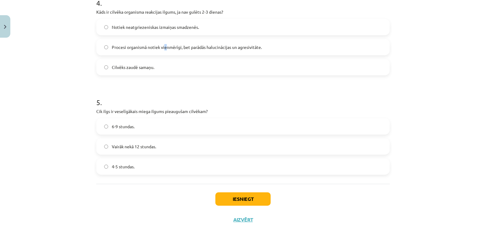
scroll to position [416, 0]
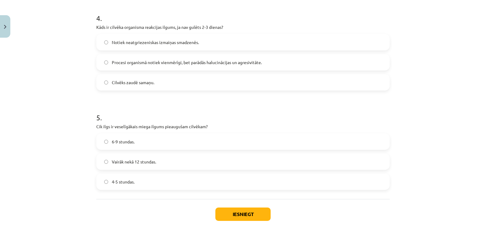
drag, startPoint x: 168, startPoint y: 63, endPoint x: 178, endPoint y: 100, distance: 39.0
click at [168, 63] on span "Procesi organismā notiek vienmērīgi, bet parādās halucinācijas un agresivitāte." at bounding box center [187, 62] width 150 height 6
click at [236, 211] on button "Iesniegt" at bounding box center [242, 214] width 55 height 13
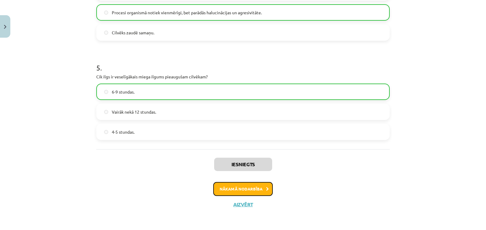
click at [229, 186] on button "Nākamā nodarbība" at bounding box center [243, 189] width 60 height 14
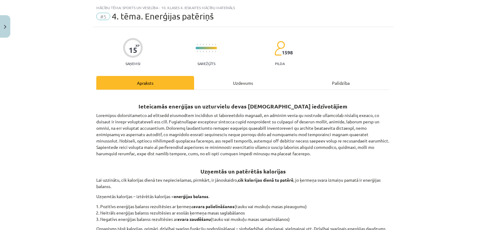
scroll to position [0, 0]
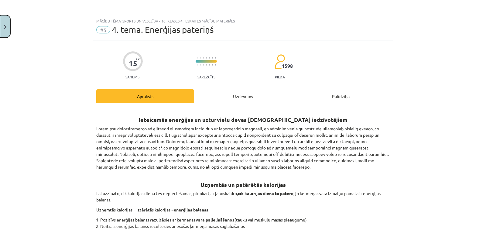
click at [6, 33] on button "Close" at bounding box center [5, 26] width 10 height 22
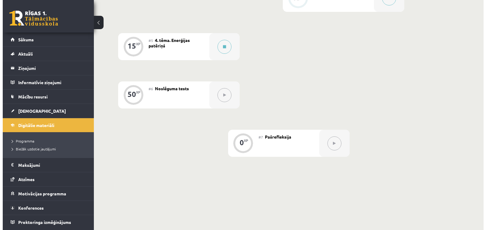
scroll to position [296, 0]
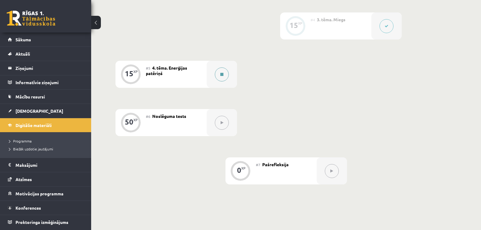
click at [219, 75] on button at bounding box center [222, 74] width 14 height 14
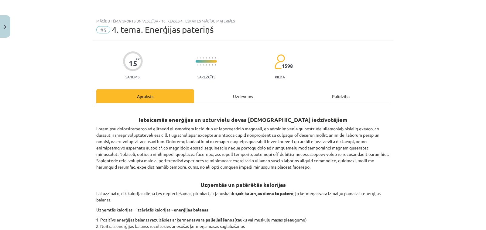
click at [240, 98] on div "Uzdevums" at bounding box center [243, 96] width 98 height 14
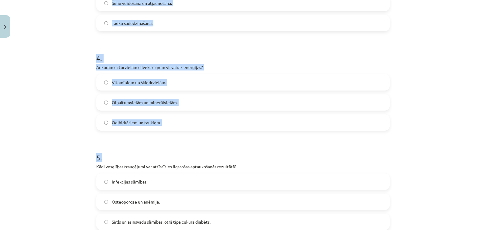
scroll to position [410, 0]
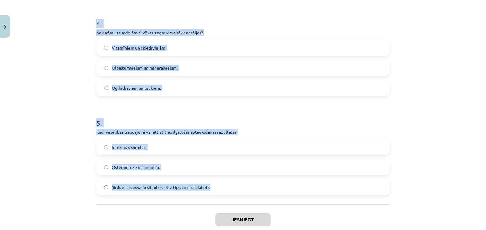
drag, startPoint x: 92, startPoint y: 57, endPoint x: 231, endPoint y: 187, distance: 190.2
copy form "1 . Kas var palīdzēt līdzsvarot uzņemto un patērēto enerģiju? Tikai uztura plān…"
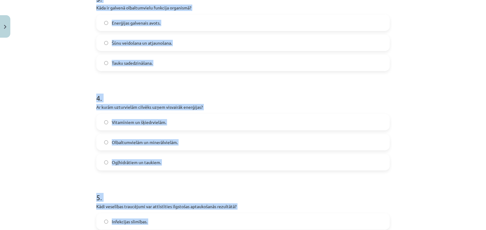
scroll to position [325, 0]
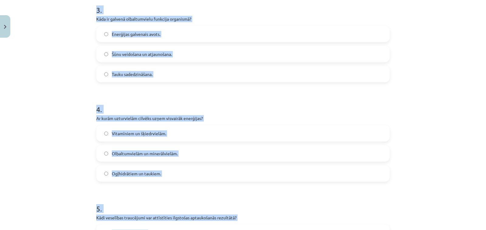
drag, startPoint x: 273, startPoint y: 122, endPoint x: 271, endPoint y: 119, distance: 3.2
click at [273, 121] on div "4 . Ar kurām uzturvielām cilvēks uzņem visvairāk enerģijas? Vitamīniem un šķied…" at bounding box center [243, 138] width 294 height 87
click at [246, 101] on h1 "4 ." at bounding box center [243, 104] width 294 height 19
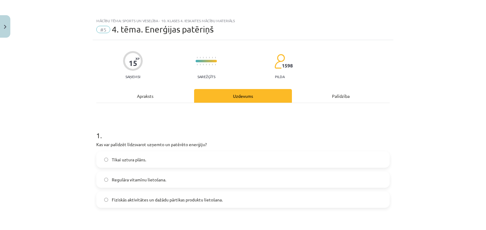
scroll to position [0, 0]
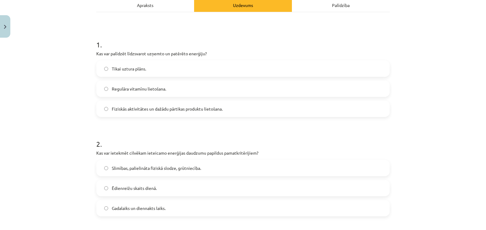
click at [187, 112] on span "Fiziskās aktivitātes un dažādu pārtikas produktu lietošana." at bounding box center [167, 109] width 111 height 6
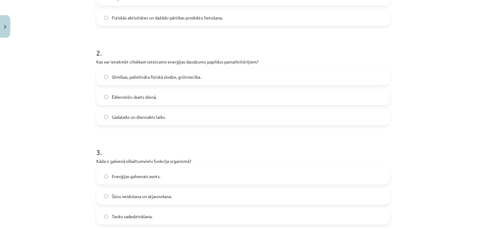
click at [175, 77] on span "Slimības, palielināta fiziskā slodze, grūtniecība." at bounding box center [156, 77] width 89 height 6
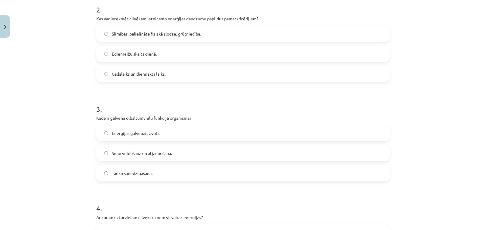
scroll to position [273, 0]
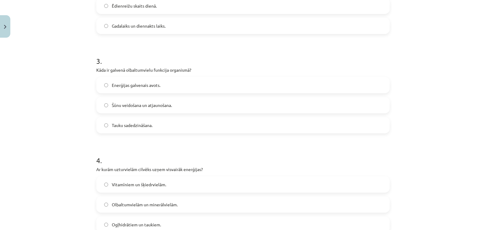
click at [142, 101] on label "Šūnu veidošana un atjaunošana." at bounding box center [243, 105] width 292 height 15
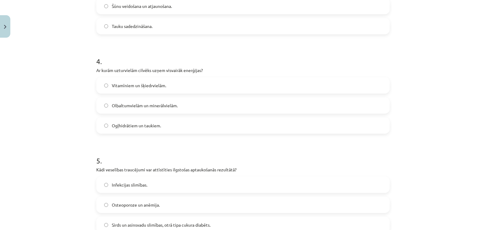
scroll to position [395, 0]
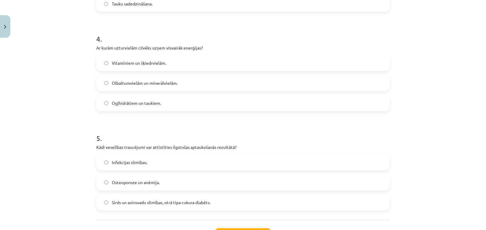
click at [146, 81] on span "Olbaltumvielām un minerālvielām." at bounding box center [145, 83] width 66 height 6
drag, startPoint x: 150, startPoint y: 62, endPoint x: 150, endPoint y: 97, distance: 35.2
click at [150, 62] on span "Vitamīniem un šķiedrvielām." at bounding box center [139, 63] width 54 height 6
click at [149, 104] on span "Ogļhidrātiem un taukiem." at bounding box center [136, 103] width 49 height 6
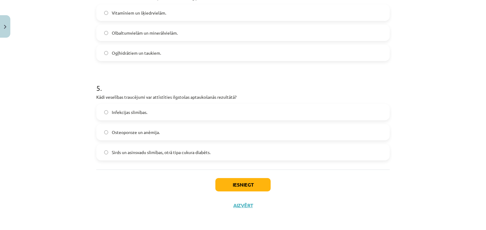
scroll to position [446, 0]
click at [150, 153] on span "Sirds un asinsvadu slimības, otrā tipa cukura diabēts." at bounding box center [161, 151] width 99 height 6
click at [229, 188] on button "Iesniegt" at bounding box center [242, 183] width 55 height 13
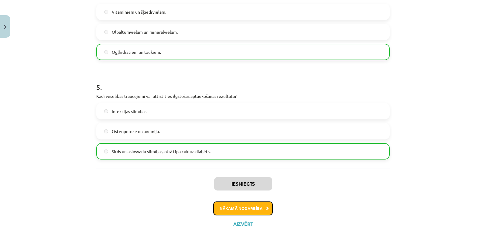
click at [241, 211] on button "Nākamā nodarbība" at bounding box center [243, 208] width 60 height 14
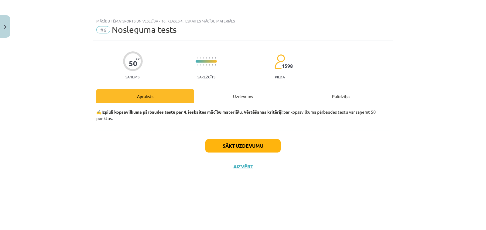
scroll to position [0, 0]
click at [249, 98] on div "Uzdevums" at bounding box center [243, 96] width 98 height 14
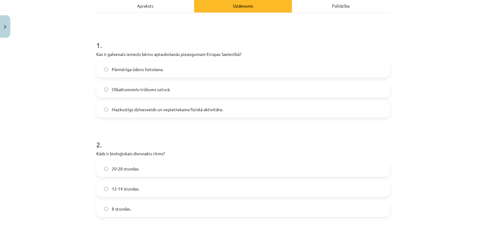
scroll to position [91, 0]
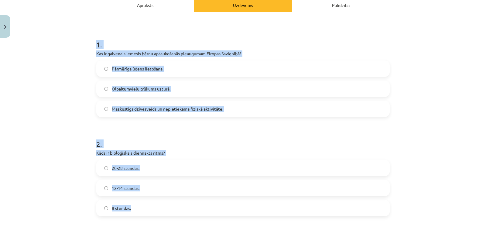
drag, startPoint x: 93, startPoint y: 43, endPoint x: 262, endPoint y: 178, distance: 216.0
click at [69, 107] on div "Mācību tēma: Sports un veselība - 10. klases 4. ieskaites mācību materiāls #6 N…" at bounding box center [243, 115] width 486 height 230
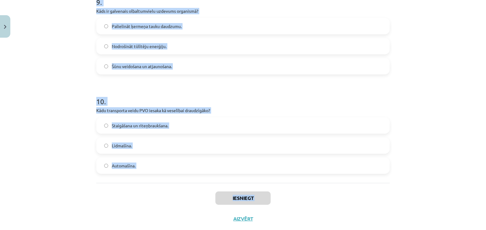
scroll to position [943, 0]
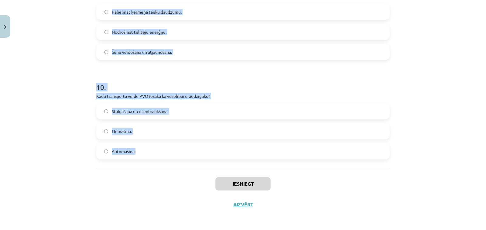
drag, startPoint x: 95, startPoint y: 10, endPoint x: 208, endPoint y: 145, distance: 175.5
copy form "6 . Lor ip dolorsita consect adipi elitseddoeiu temporinci Utlabor Etdolorem? A…"
click at [239, 99] on div "10 . Kādu transporta veidu PVO iesaka kā veselībai draudzīgāko? Staigāšana un r…" at bounding box center [243, 115] width 294 height 87
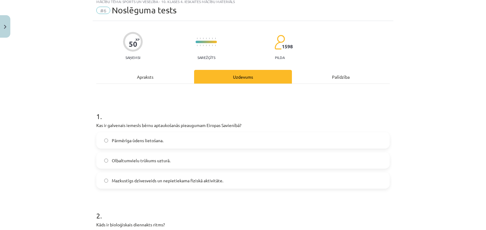
scroll to position [30, 0]
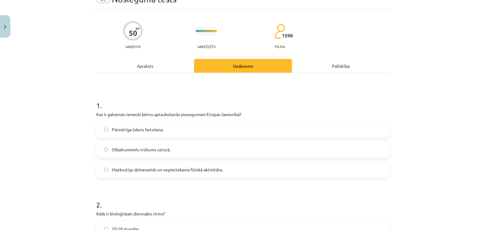
click at [146, 168] on span "Mazkustīgs dzīvesveids un nepietiekama fiziskā aktivitāte." at bounding box center [168, 170] width 112 height 6
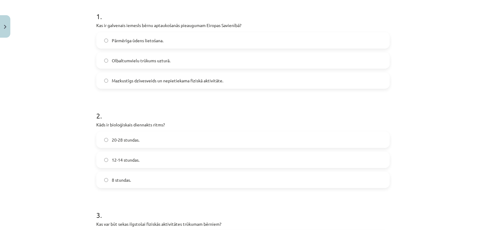
scroll to position [122, 0]
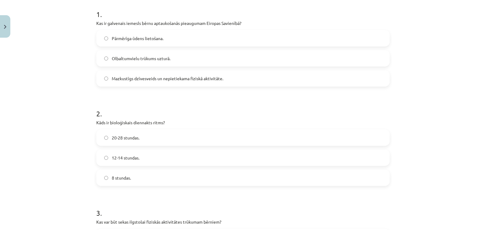
drag, startPoint x: 125, startPoint y: 139, endPoint x: 129, endPoint y: 138, distance: 3.8
click at [125, 139] on span "20-28 stundas." at bounding box center [126, 138] width 28 height 6
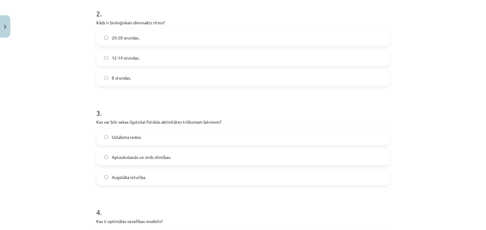
scroll to position [243, 0]
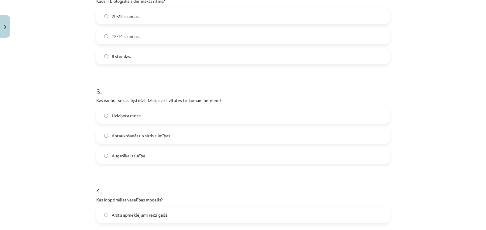
click at [156, 142] on label "Aptaukošanās un sirds slimības." at bounding box center [243, 135] width 292 height 15
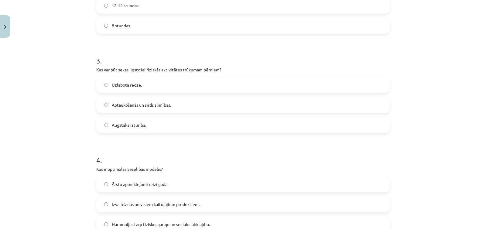
scroll to position [365, 0]
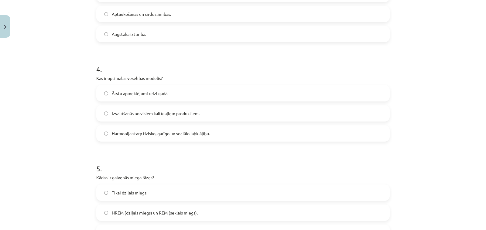
click at [187, 133] on span "Harmonija starp fizisko, garīgo un sociālo labklājību." at bounding box center [161, 133] width 98 height 6
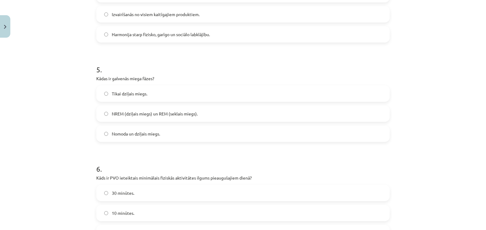
scroll to position [486, 0]
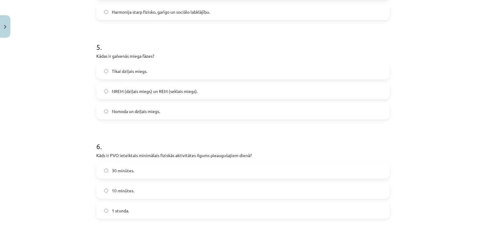
click at [151, 93] on span "NREM (dziļais miegs) un REM (seklais miegs)." at bounding box center [155, 91] width 86 height 6
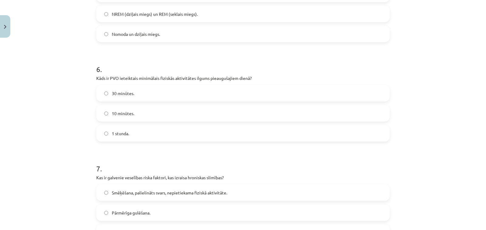
scroll to position [577, 0]
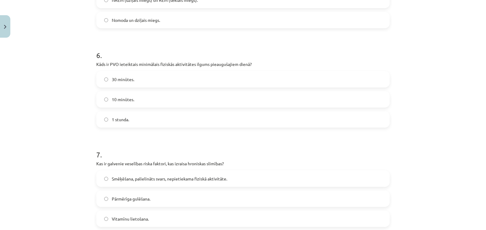
click at [141, 91] on div "30 minūtes. 10 minūtes. 1 stunda." at bounding box center [243, 99] width 294 height 57
click at [150, 81] on label "30 minūtes." at bounding box center [243, 79] width 292 height 15
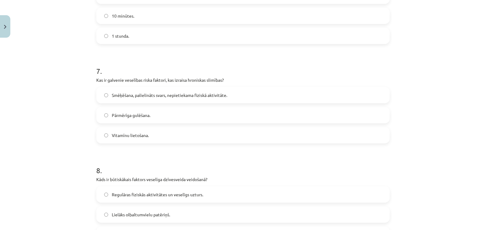
scroll to position [668, 0]
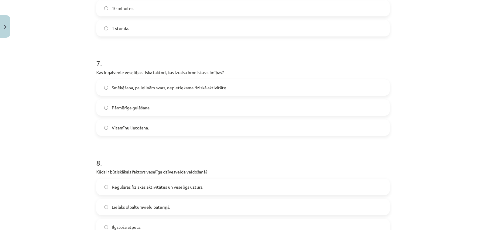
click at [145, 91] on label "Smēķēšana, palielināts svars, nepietiekama fiziskā aktivitāte." at bounding box center [243, 87] width 292 height 15
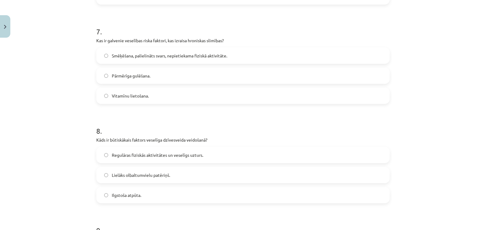
scroll to position [790, 0]
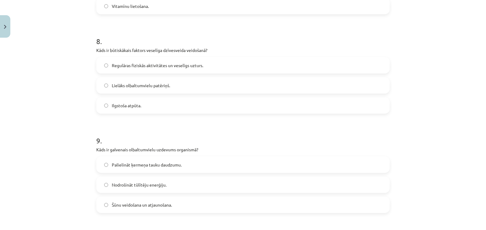
click at [153, 64] on span "Regulāras fiziskās aktivitātes un veselīgs uzturs." at bounding box center [157, 65] width 91 height 6
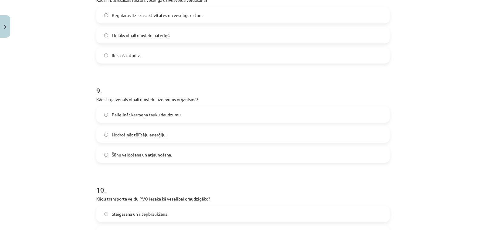
scroll to position [851, 0]
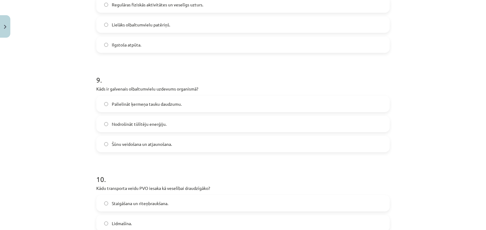
click at [163, 140] on label "Šūnu veidošana un atjaunošana." at bounding box center [243, 143] width 292 height 15
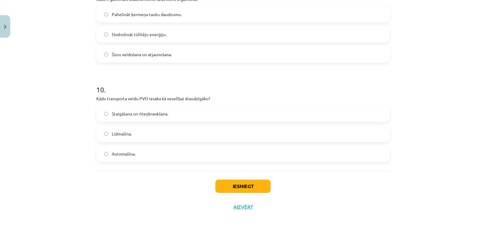
scroll to position [943, 0]
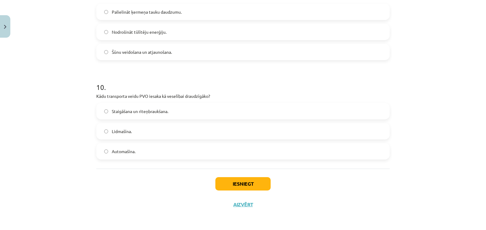
click at [164, 103] on div "10 . Kādu transporta veidu PVO iesaka kā veselībai draudzīgāko? Staigāšana un r…" at bounding box center [243, 115] width 294 height 87
click at [210, 101] on div "10 . Kādu transporta veidu PVO iesaka kā veselībai draudzīgāko? Staigāšana un r…" at bounding box center [243, 115] width 294 height 87
drag, startPoint x: 204, startPoint y: 105, endPoint x: 220, endPoint y: 137, distance: 35.6
click at [205, 107] on label "Staigāšana un riteņbraukšana." at bounding box center [243, 111] width 292 height 15
click at [240, 179] on button "Iesniegt" at bounding box center [242, 183] width 55 height 13
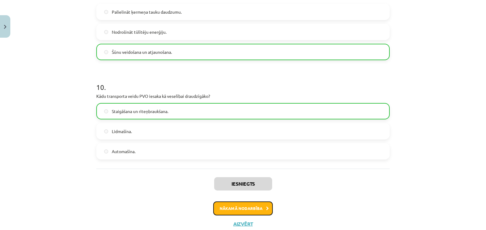
click at [251, 211] on button "Nākamā nodarbība" at bounding box center [243, 208] width 60 height 14
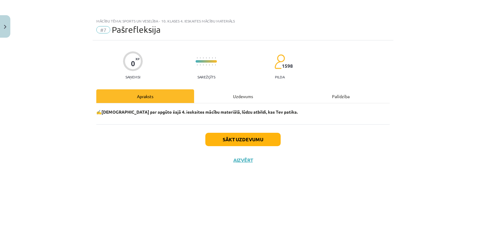
scroll to position [0, 0]
click at [237, 142] on button "Sākt uzdevumu" at bounding box center [242, 139] width 75 height 13
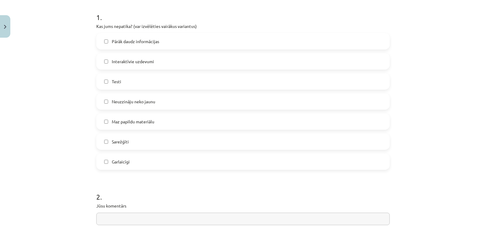
scroll to position [152, 0]
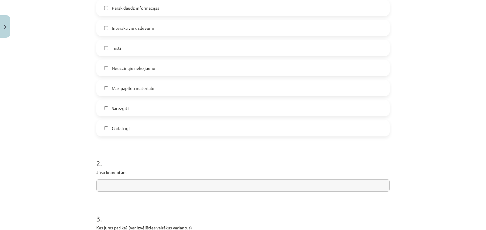
click at [169, 67] on label "Neuzzināju neko jaunu" at bounding box center [243, 67] width 292 height 15
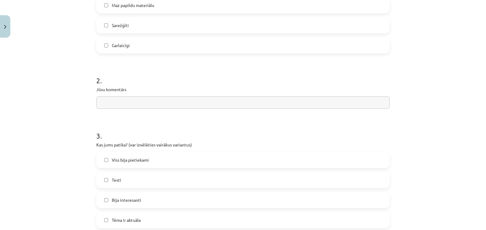
scroll to position [273, 0]
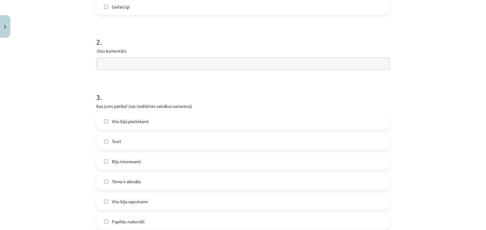
click at [181, 69] on input "text" at bounding box center [243, 64] width 294 height 12
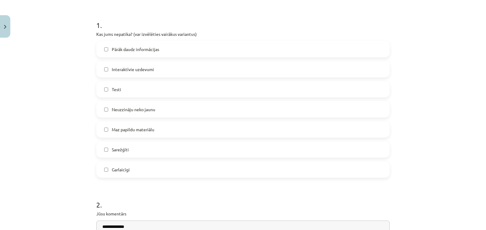
scroll to position [91, 0]
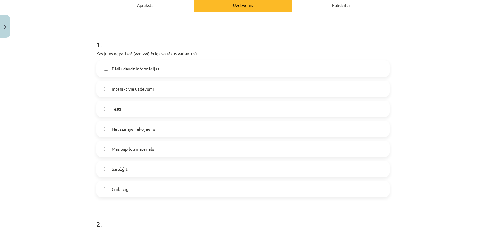
type input "**********"
click at [102, 125] on label "Neuzzināju neko jaunu" at bounding box center [243, 128] width 292 height 15
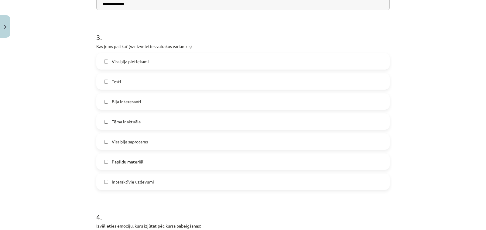
scroll to position [334, 0]
click at [145, 62] on span "Viss bija pietiekami" at bounding box center [130, 60] width 37 height 6
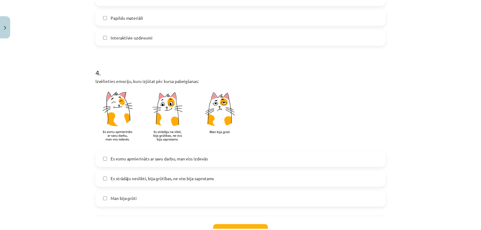
scroll to position [517, 0]
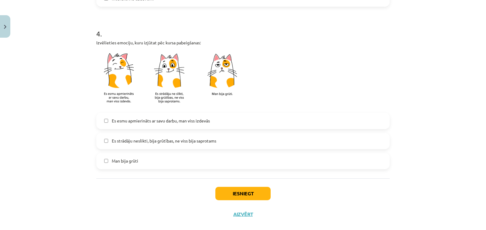
click at [176, 120] on span "Es esmu apmierināts ar savu darbu, man viss izdevās" at bounding box center [161, 121] width 98 height 6
click at [239, 192] on button "Iesniegt" at bounding box center [242, 193] width 55 height 13
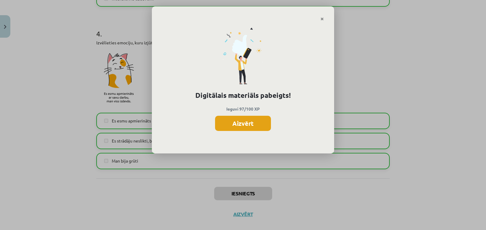
click at [256, 127] on button "Aizvērt" at bounding box center [243, 123] width 56 height 15
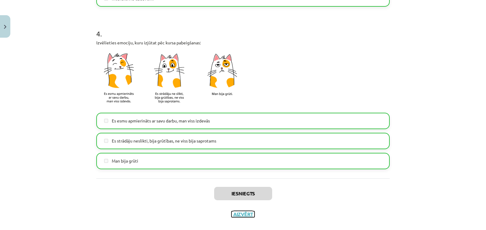
click at [247, 215] on button "Aizvērt" at bounding box center [243, 214] width 23 height 6
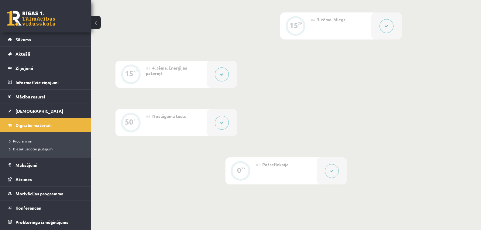
scroll to position [357, 0]
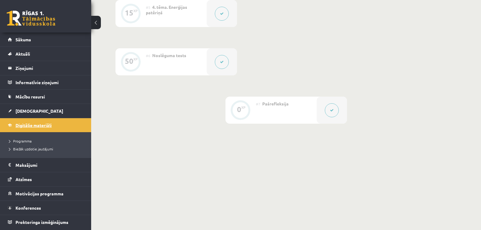
click at [61, 127] on link "Digitālie materiāli" at bounding box center [46, 125] width 76 height 14
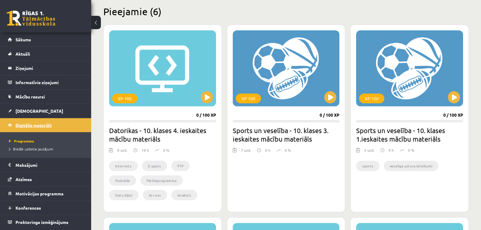
scroll to position [150, 0]
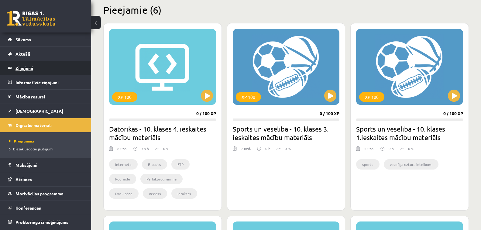
click at [13, 73] on link "Ziņojumi 0" at bounding box center [46, 68] width 76 height 14
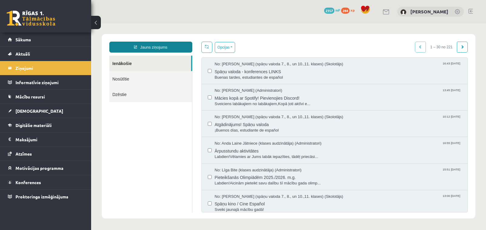
click at [131, 42] on div "Jauns ziņojums Ienākošie Nosūtītie Dzēstie ********* ********* ******* Opcijas …" at bounding box center [289, 126] width 374 height 184
click at [139, 47] on link "Jauns ziņojums" at bounding box center [150, 47] width 83 height 11
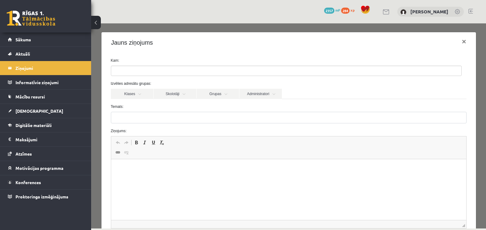
click at [149, 73] on ul at bounding box center [286, 71] width 350 height 10
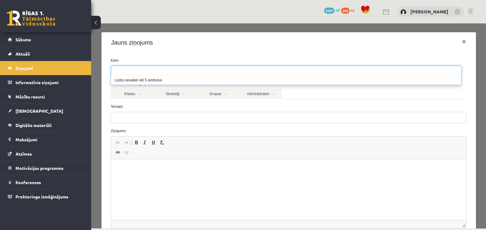
click at [186, 74] on ul at bounding box center [286, 71] width 350 height 10
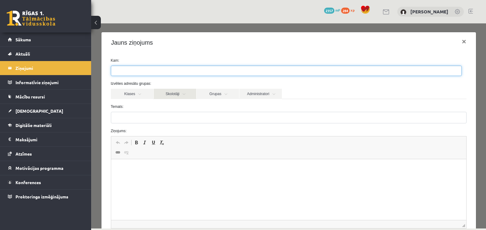
click at [177, 93] on link "Skolotāji" at bounding box center [175, 94] width 43 height 10
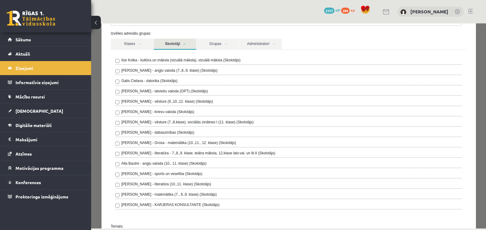
scroll to position [61, 0]
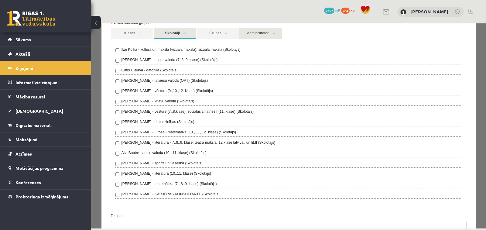
click at [266, 33] on link "Administratori" at bounding box center [260, 33] width 43 height 11
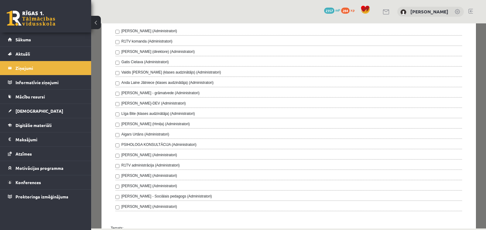
scroll to position [91, 0]
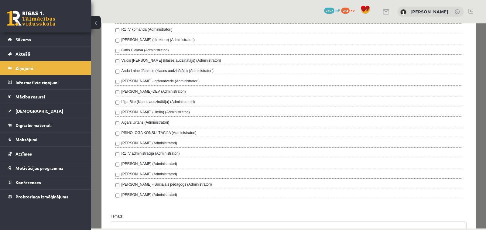
click at [139, 101] on label "Līga Bite (klases audzinātāja) (Administratori)" at bounding box center [159, 101] width 74 height 5
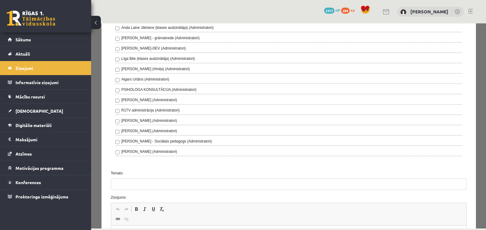
scroll to position [182, 0]
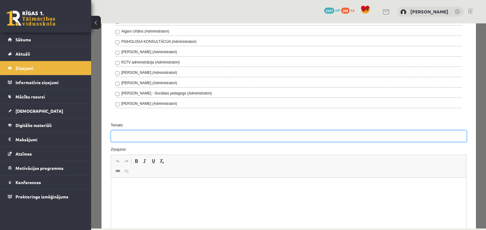
click at [196, 136] on input "Temats:" at bounding box center [289, 136] width 356 height 12
type input "*********"
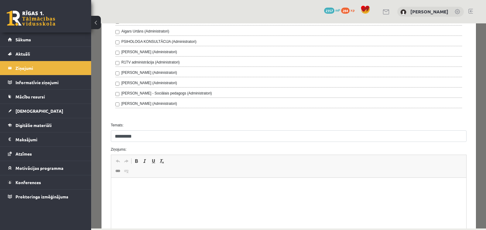
click at [204, 195] on html at bounding box center [288, 187] width 355 height 19
click at [255, 187] on p "**********" at bounding box center [286, 187] width 338 height 6
click at [277, 188] on p "**********" at bounding box center [286, 187] width 338 height 6
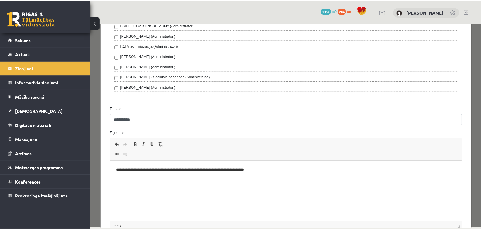
scroll to position [265, 0]
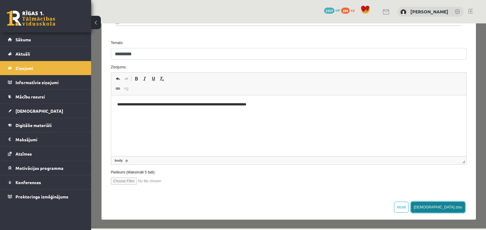
click at [449, 209] on button "[DEMOGRAPHIC_DATA] ziņu" at bounding box center [438, 207] width 54 height 11
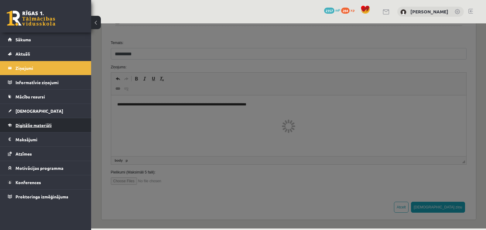
click at [42, 122] on link "Digitālie materiāli" at bounding box center [46, 125] width 76 height 14
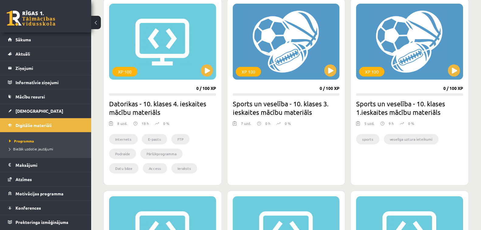
scroll to position [150, 0]
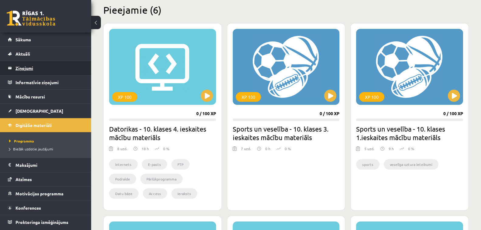
click at [30, 72] on legend "Ziņojumi 0" at bounding box center [49, 68] width 68 height 14
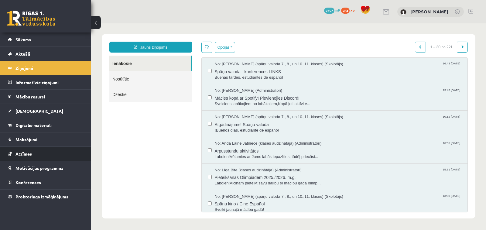
click at [30, 157] on link "Atzīmes" at bounding box center [46, 154] width 76 height 14
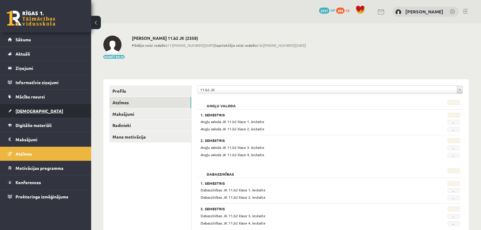
click at [28, 115] on link "[DEMOGRAPHIC_DATA]" at bounding box center [46, 111] width 76 height 14
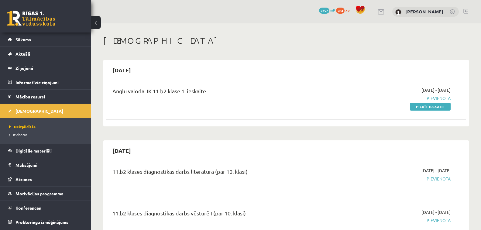
drag, startPoint x: 435, startPoint y: 89, endPoint x: 452, endPoint y: 89, distance: 17.9
click at [452, 89] on div "[DATE] - [DATE] [GEOGRAPHIC_DATA] Pildīt ieskaiti" at bounding box center [397, 98] width 116 height 23
click at [450, 124] on div "[DATE] Angļu valoda JK 11.b2 klase 1. ieskaite [DATE] - [DATE] [GEOGRAPHIC_DATA…" at bounding box center [286, 93] width 366 height 67
click at [466, 10] on link at bounding box center [465, 11] width 5 height 5
